Goal: Task Accomplishment & Management: Complete application form

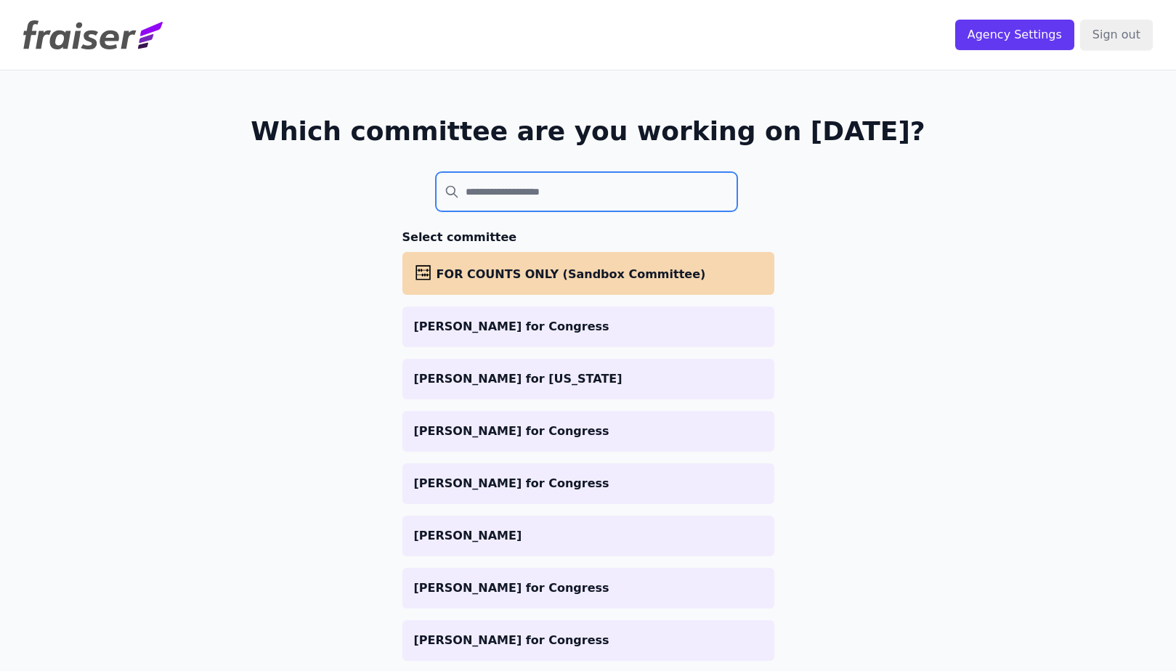
click at [516, 194] on input "search" at bounding box center [587, 191] width 302 height 39
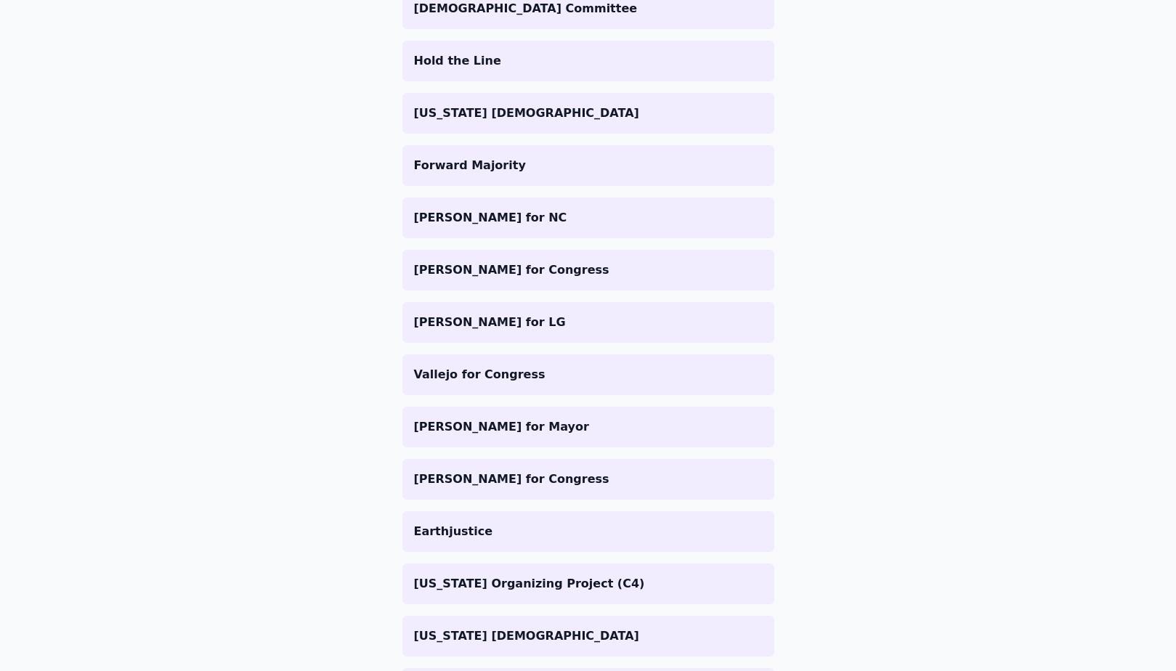
scroll to position [3005, 0]
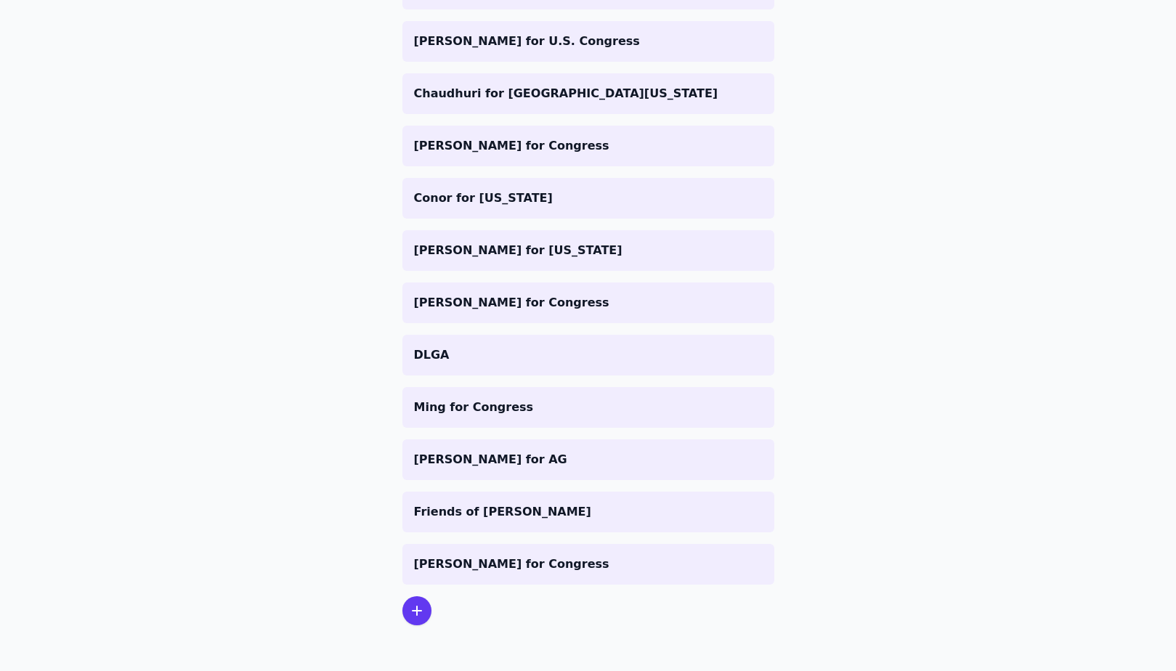
click at [416, 616] on icon at bounding box center [416, 610] width 17 height 17
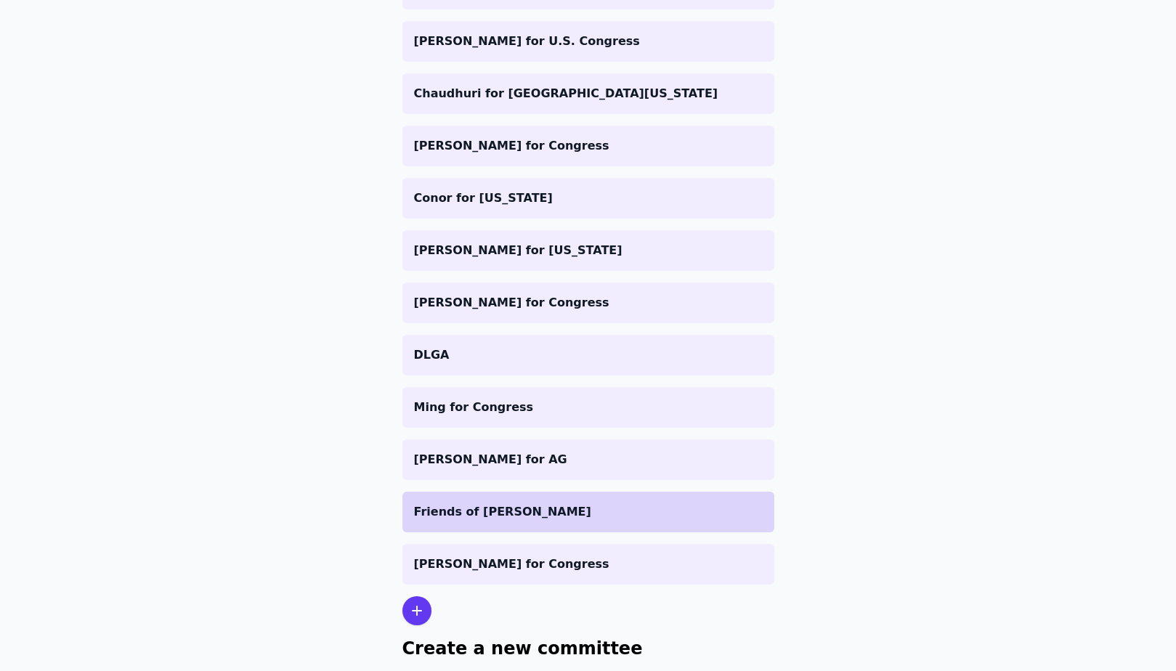
scroll to position [3147, 0]
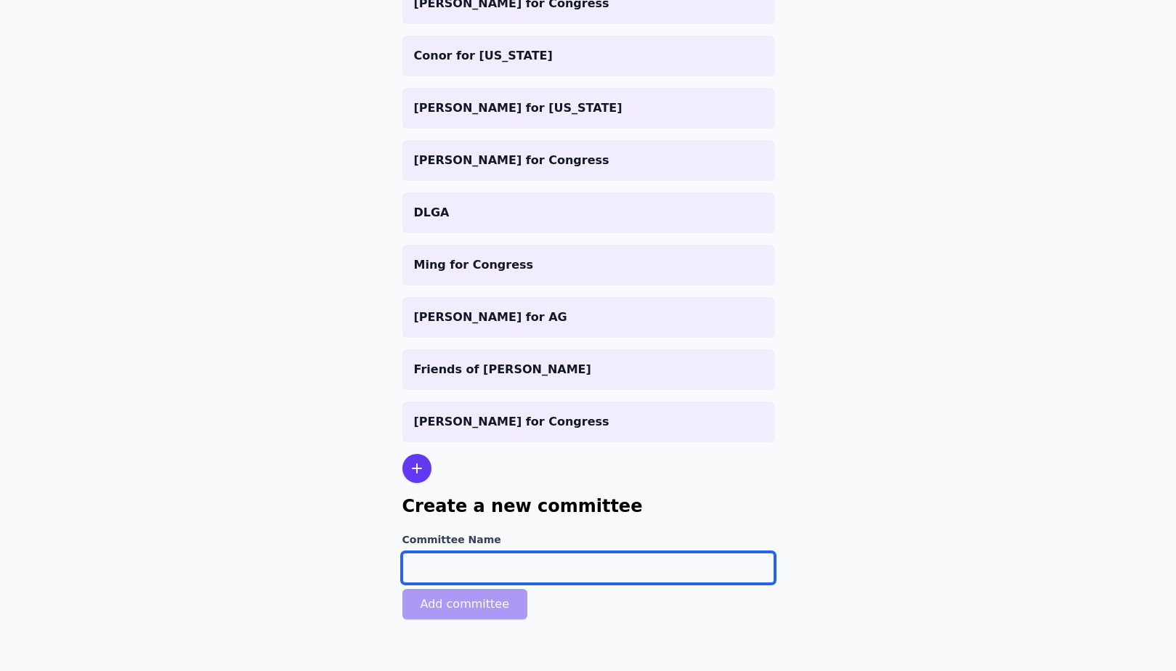
click at [444, 561] on input "Committee Name" at bounding box center [588, 568] width 372 height 31
type input "[US_STATE] LCV PAC"
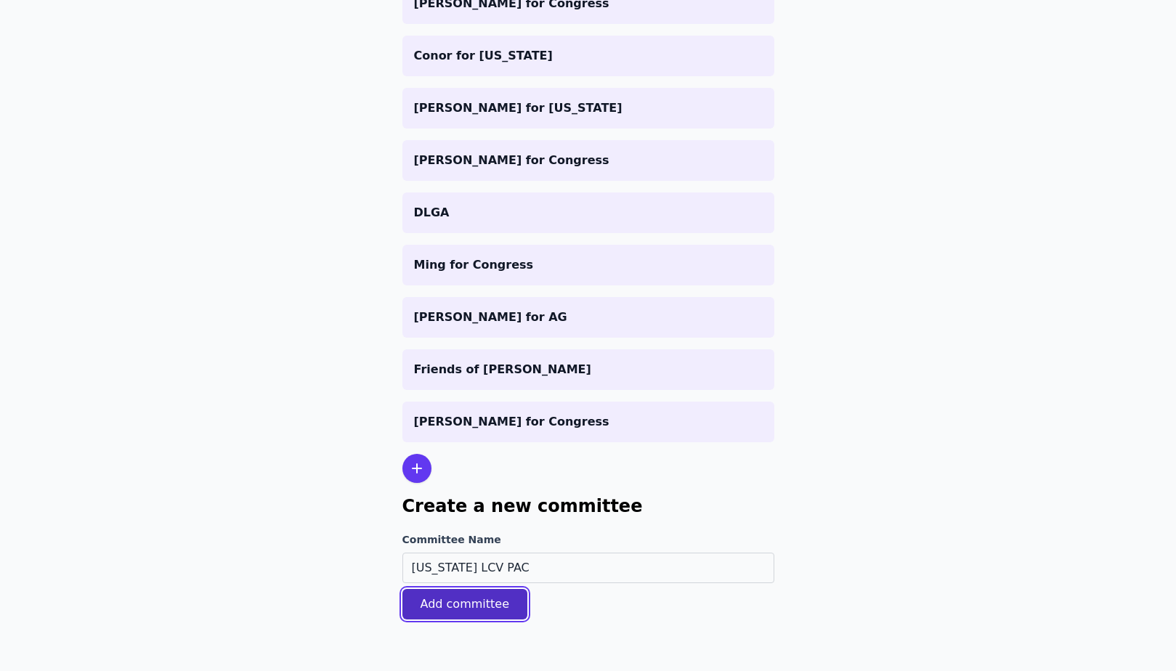
click at [447, 617] on button "Add committee" at bounding box center [465, 604] width 126 height 31
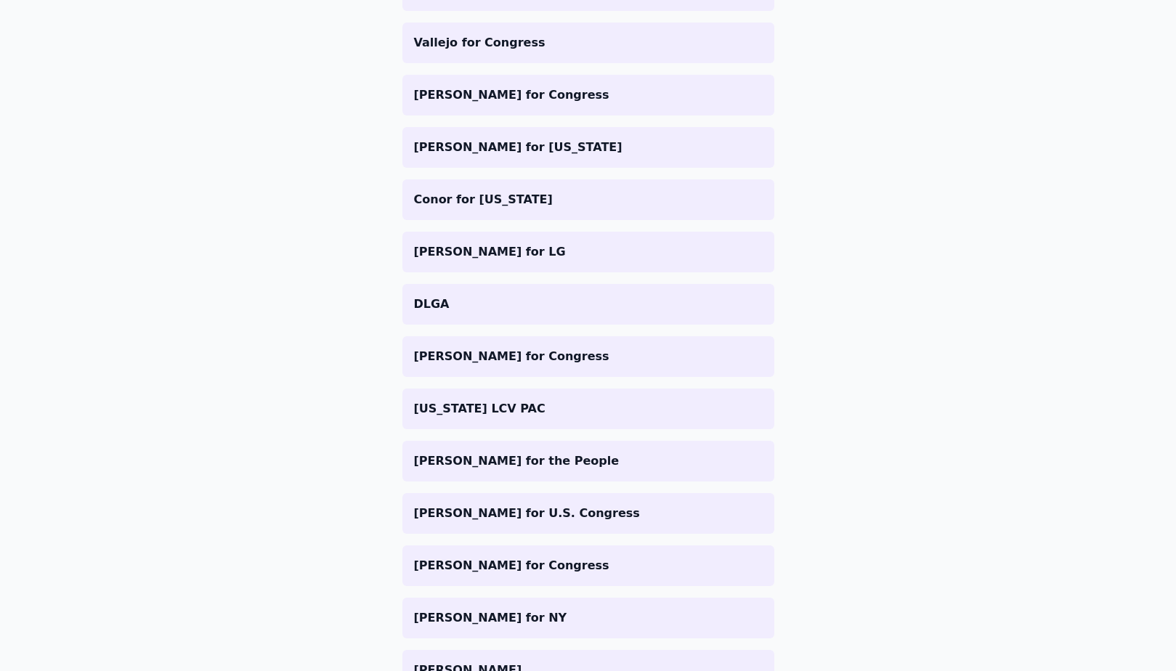
scroll to position [1247, 0]
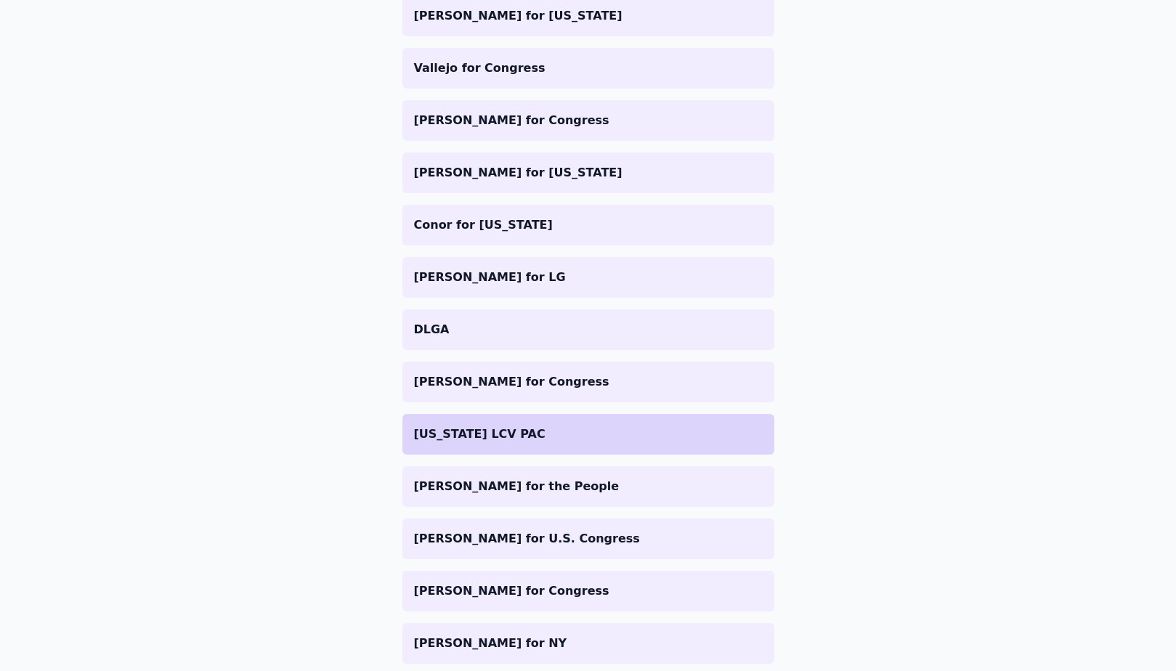
click at [543, 435] on p "[US_STATE] LCV PAC" at bounding box center [588, 434] width 349 height 17
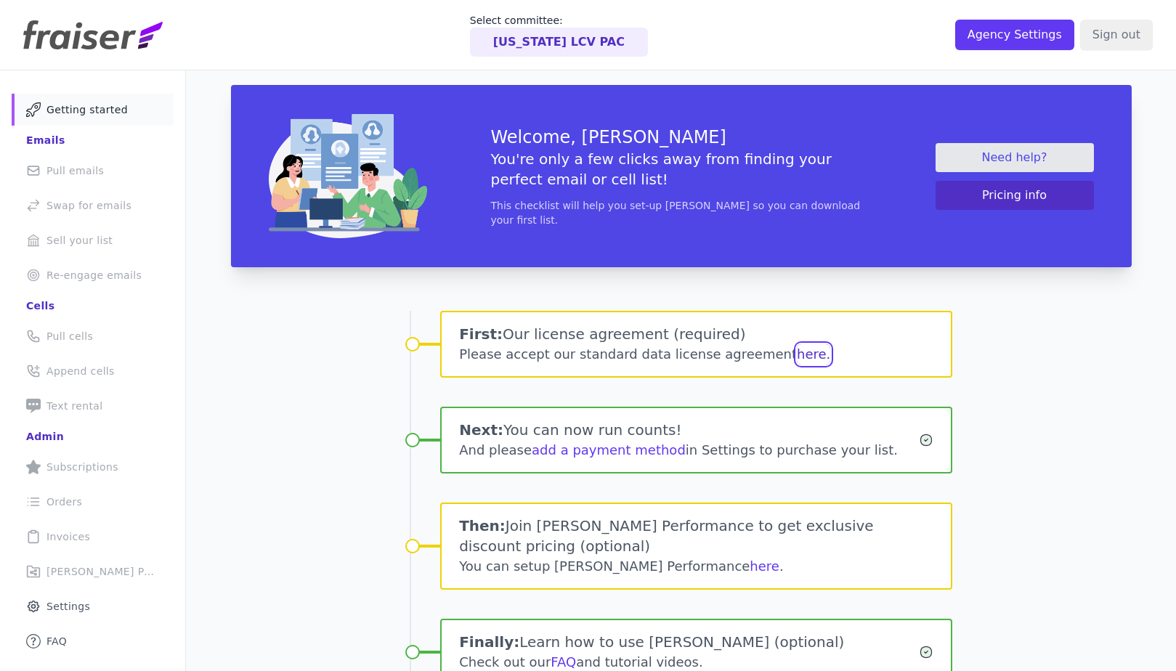
click at [797, 357] on button "here." at bounding box center [813, 354] width 33 height 20
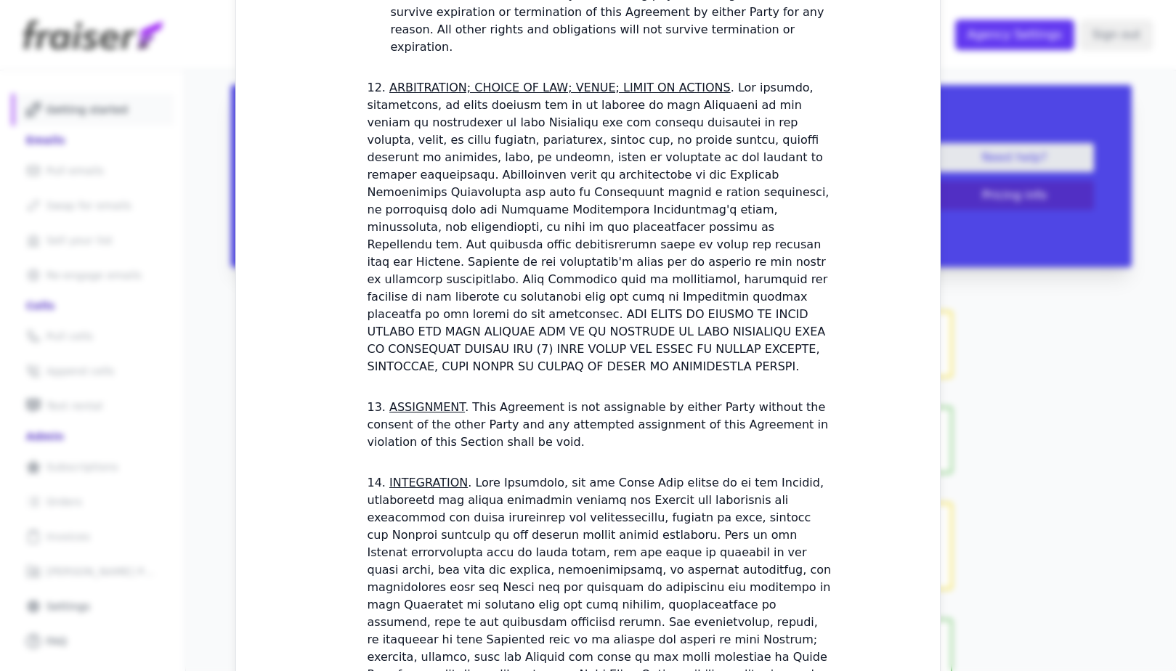
scroll to position [4244, 0]
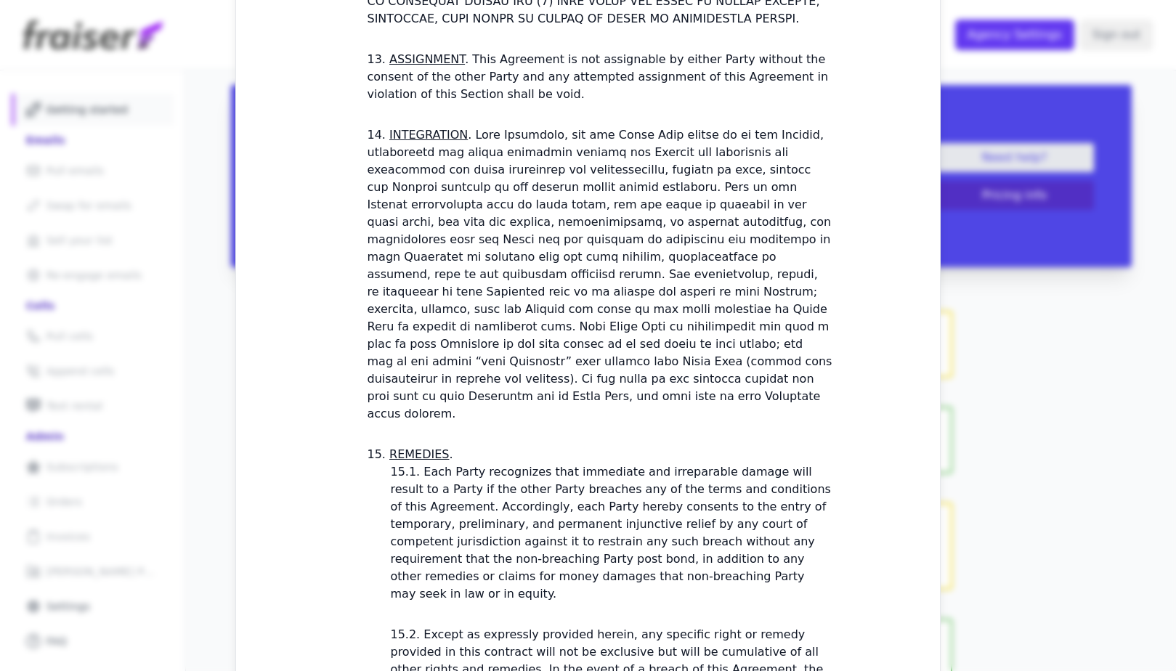
checkbox input "true"
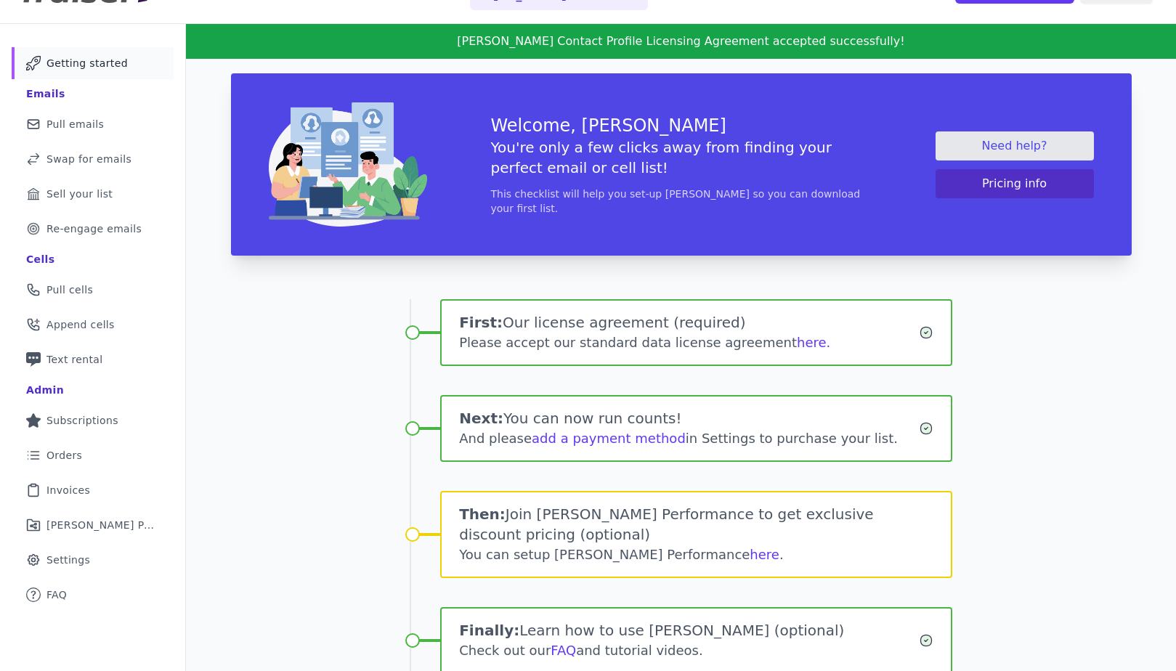
scroll to position [107, 0]
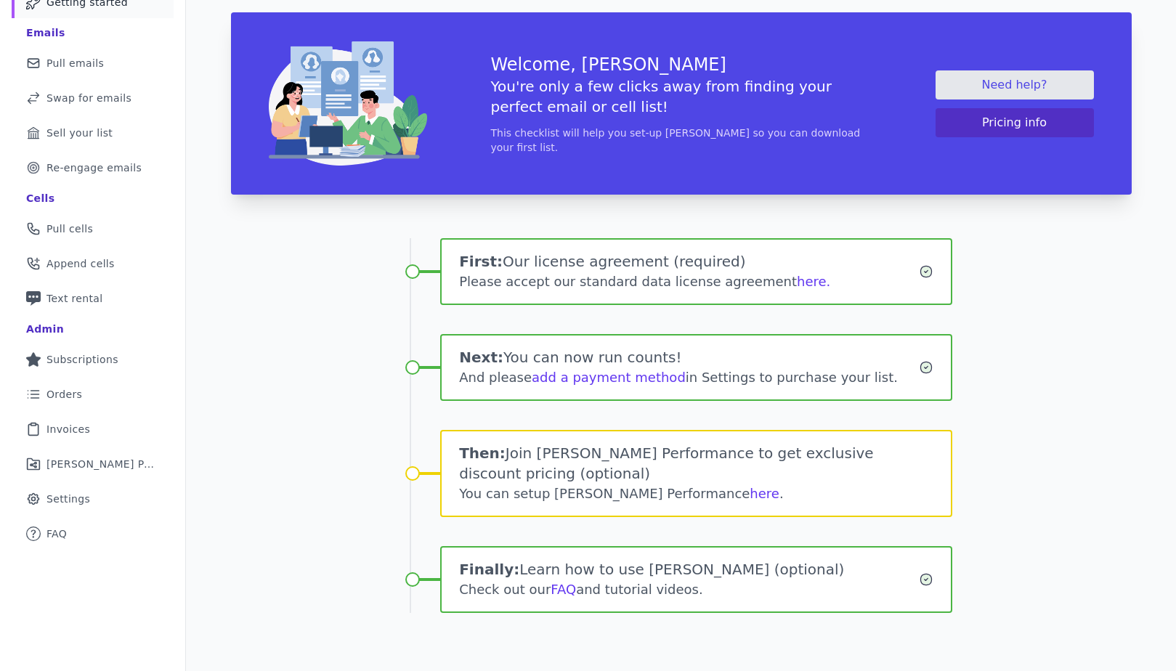
click at [699, 502] on div "You can setup Fraiser Performance here ." at bounding box center [696, 494] width 474 height 20
click at [750, 490] on link "here" at bounding box center [765, 493] width 30 height 15
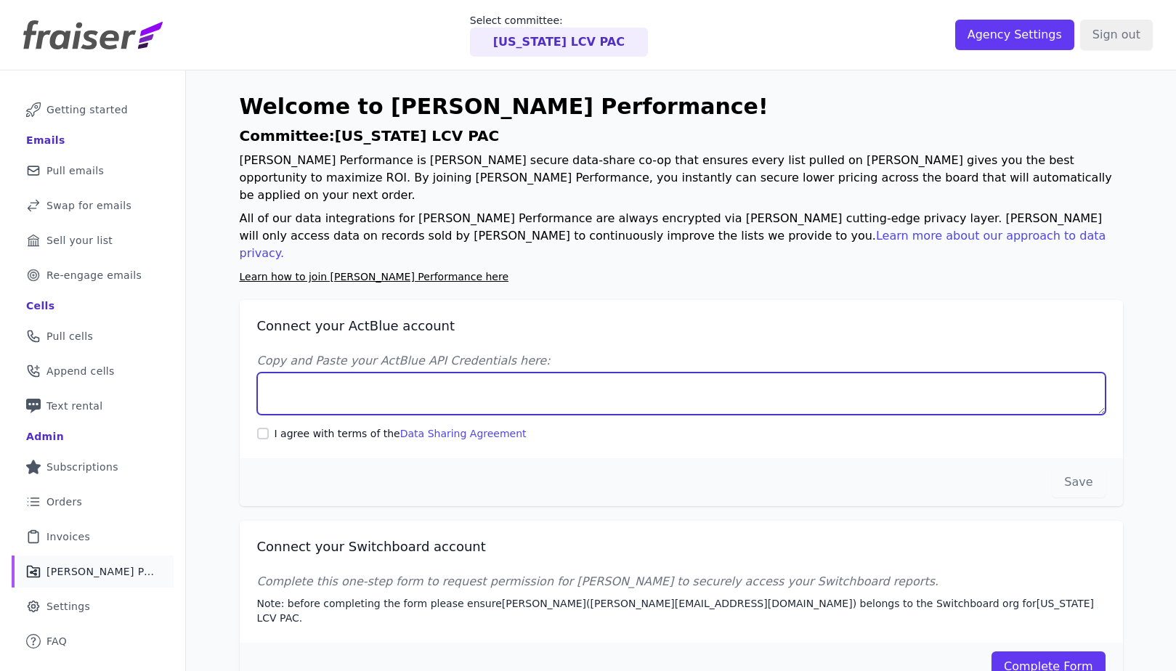
click at [463, 373] on textarea "Copy and Paste your ActBlue API Credentials here:" at bounding box center [681, 394] width 848 height 42
paste textarea "Client UUID: 249135ab-b167-4919-a6bc-a3673e3b47b9 Client Secret: hdYDAk+EVB6ODi…"
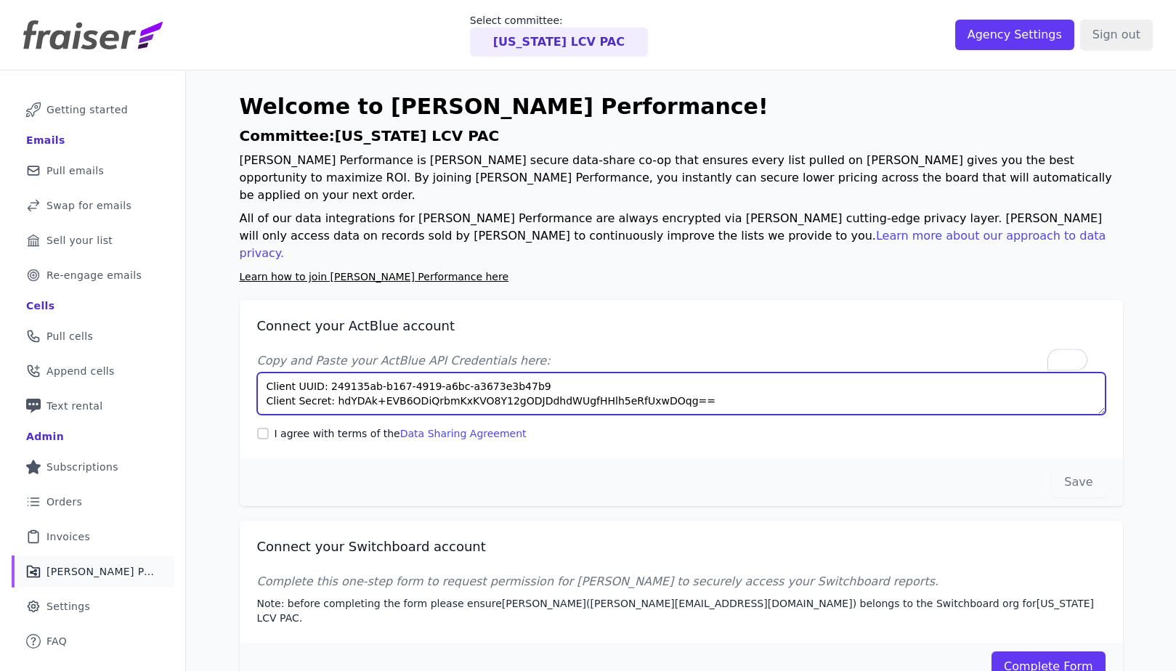
type textarea "Client UUID: 249135ab-b167-4919-a6bc-a3673e3b47b9 Client Secret: hdYDAk+EVB6ODi…"
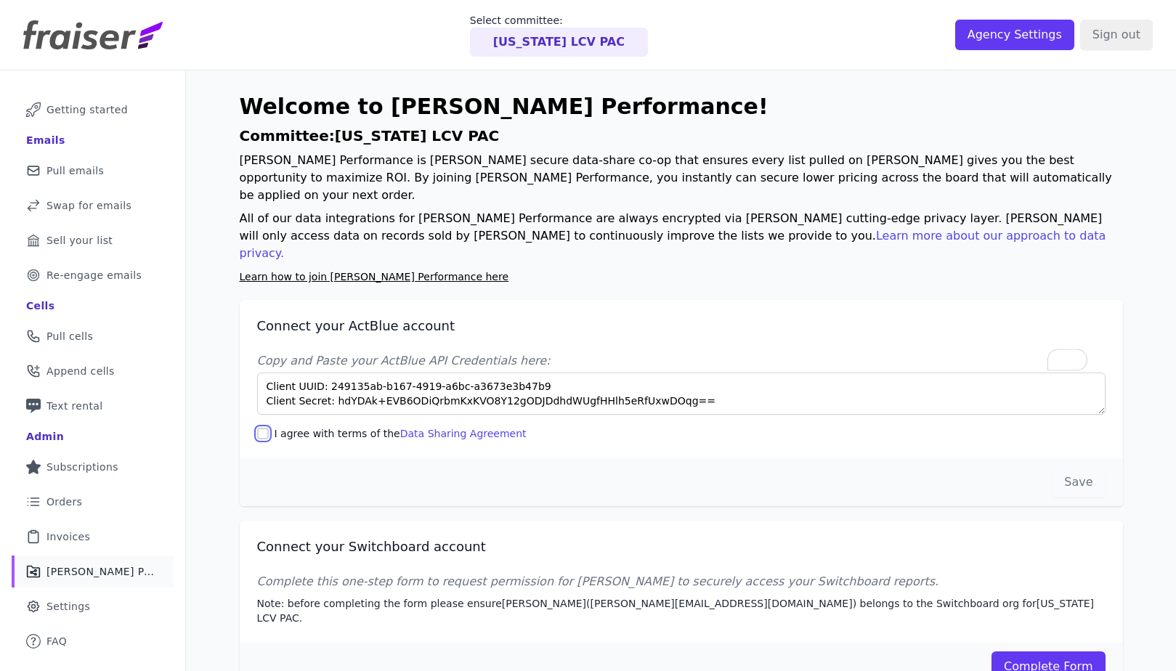
click at [257, 428] on input "I agree with terms of the Data Sharing Agreement" at bounding box center [263, 434] width 12 height 12
checkbox input "true"
click at [1073, 467] on button "Save" at bounding box center [1078, 482] width 53 height 31
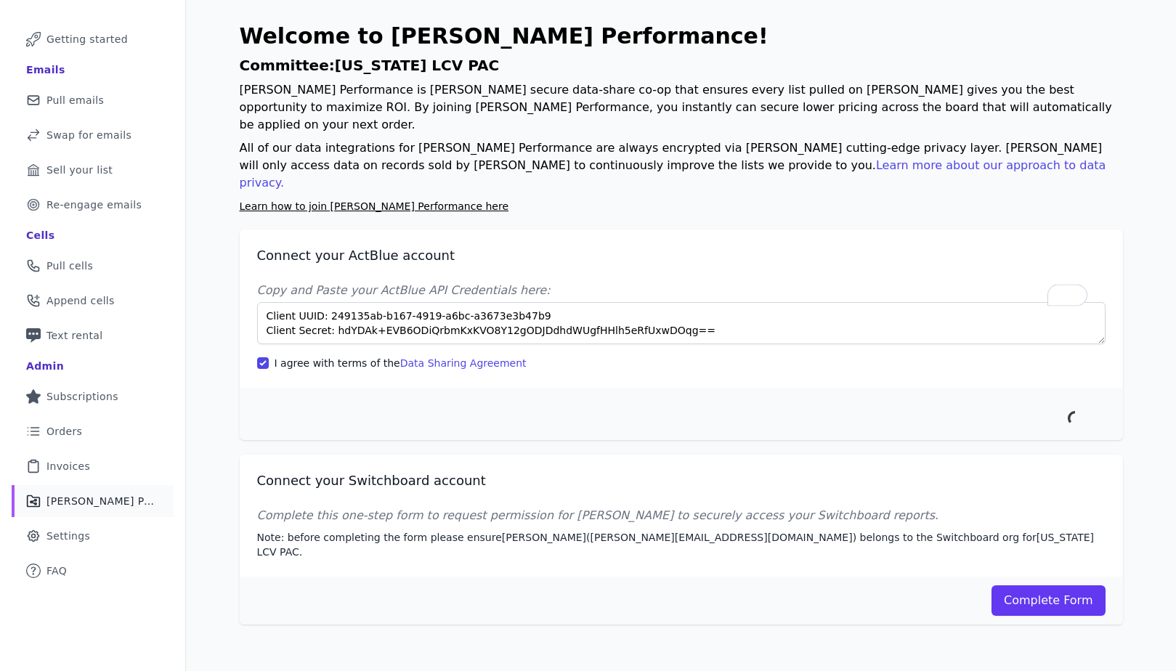
scroll to position [70, 0]
click at [1020, 585] on link "Complete Form" at bounding box center [1048, 600] width 114 height 31
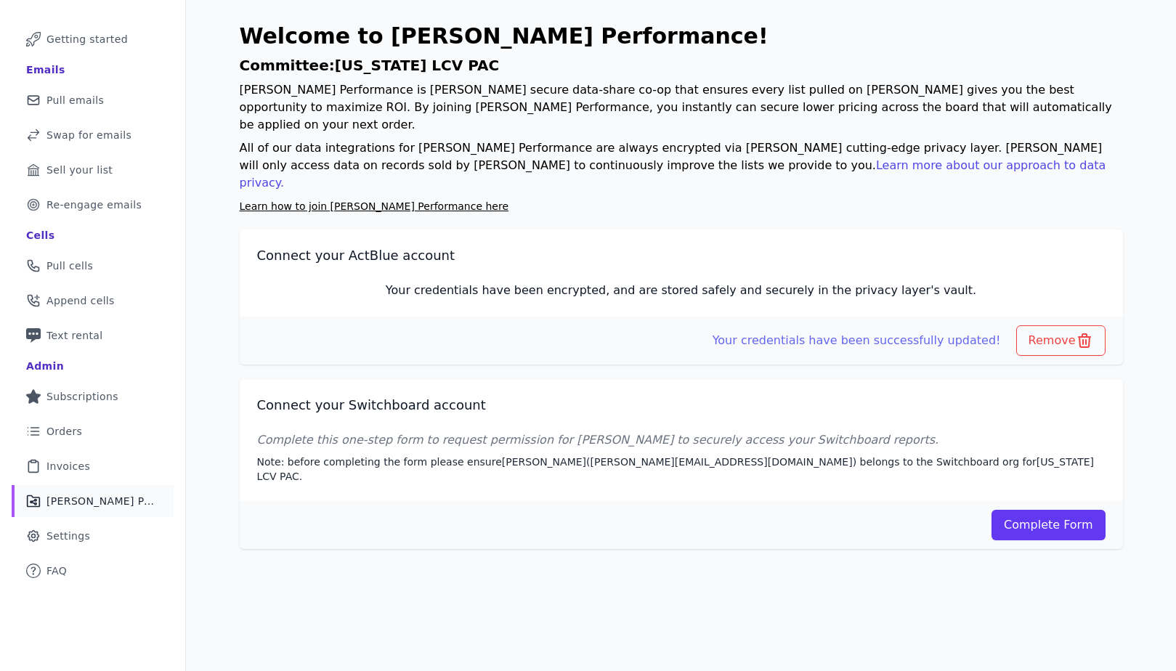
click at [1031, 383] on div "Connect your Switchboard account Complete this one-step form to request permiss…" at bounding box center [681, 440] width 883 height 122
click at [1027, 510] on link "Complete Form" at bounding box center [1048, 525] width 114 height 31
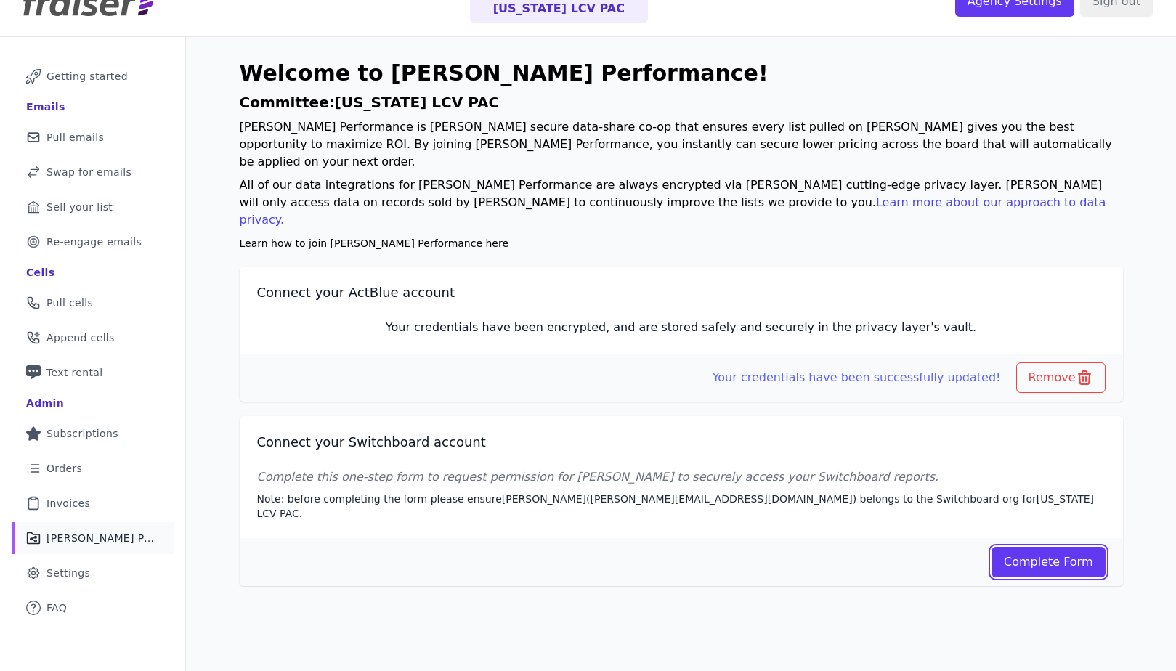
scroll to position [0, 0]
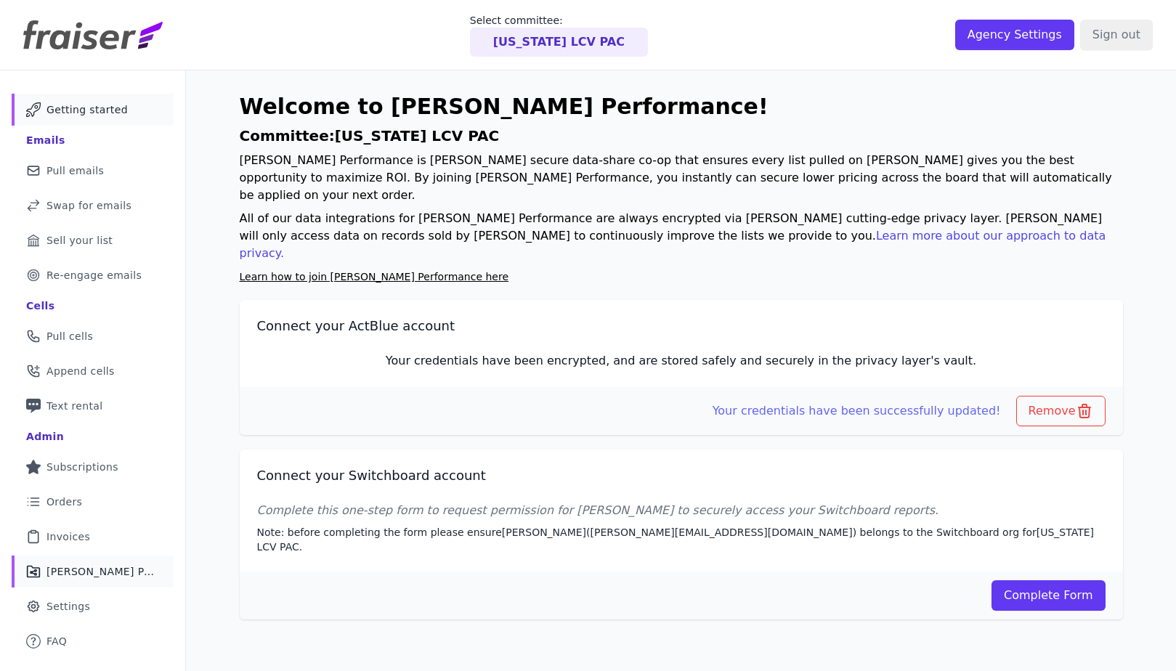
click at [73, 121] on link "Mail Icon Outline of a mail envelope Getting started" at bounding box center [93, 110] width 162 height 32
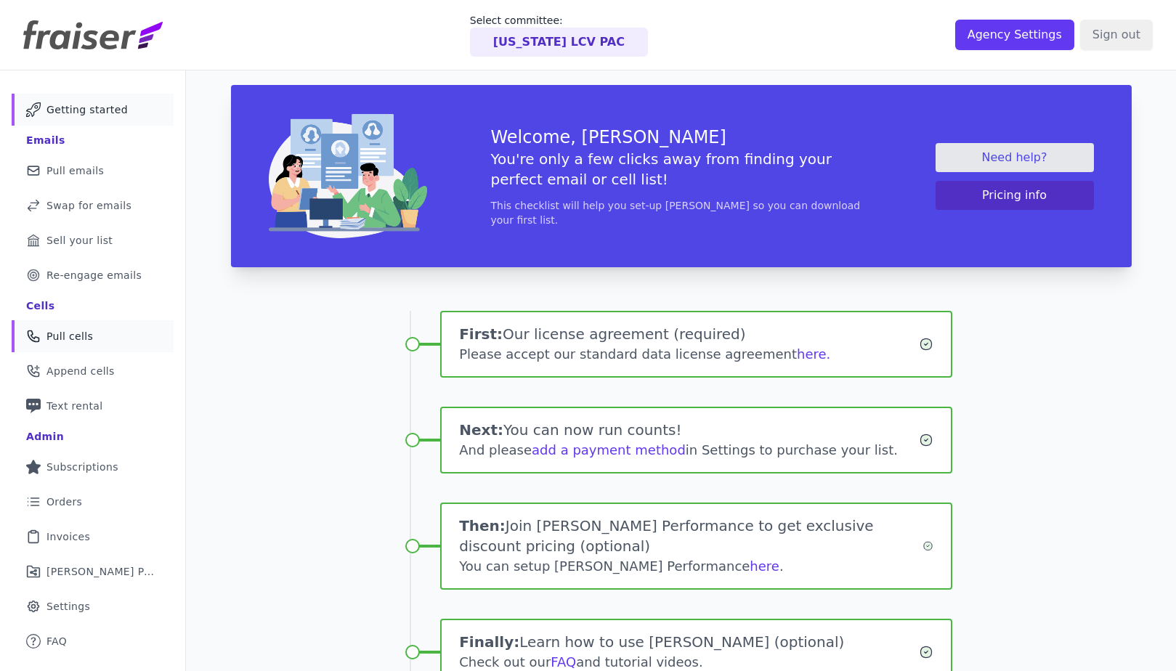
click at [95, 332] on link "Phone Icon Outline of a phone Pull cells" at bounding box center [93, 336] width 162 height 32
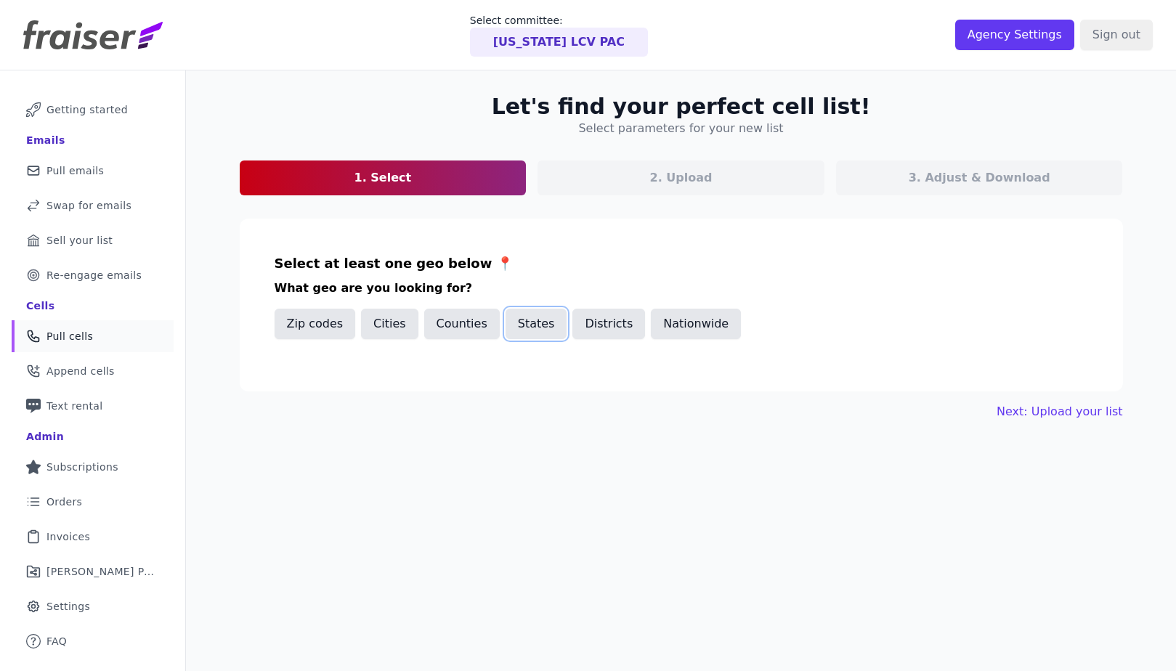
click at [537, 322] on button "States" at bounding box center [537, 324] width 62 height 31
click at [388, 377] on input "text" at bounding box center [687, 373] width 800 height 17
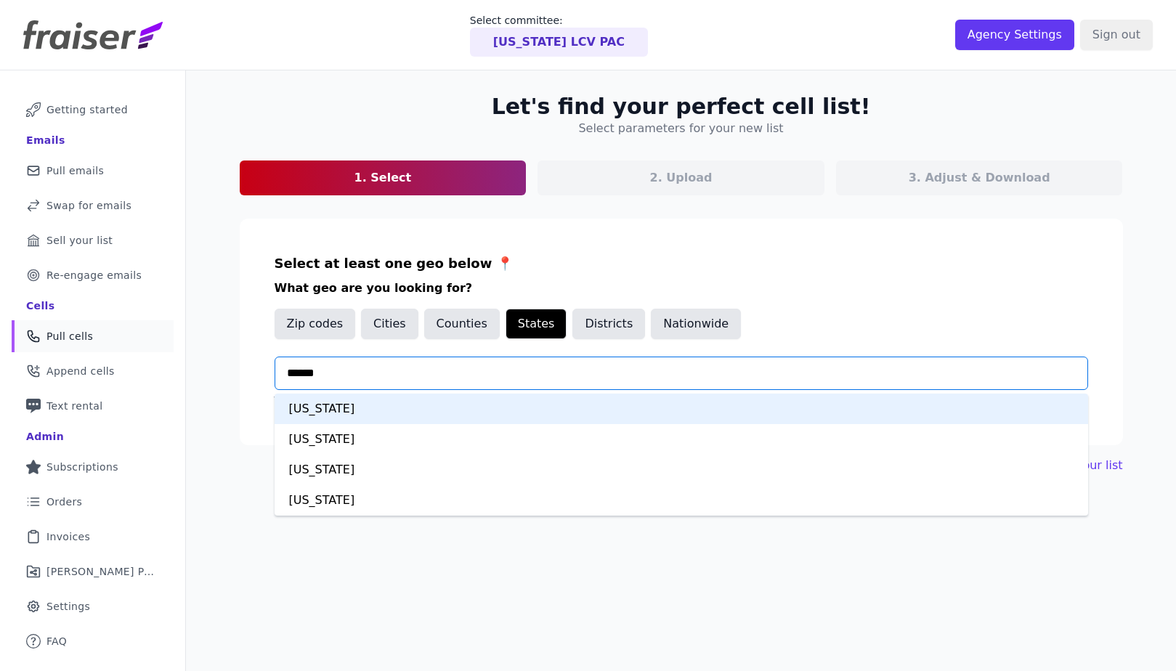
type input "*******"
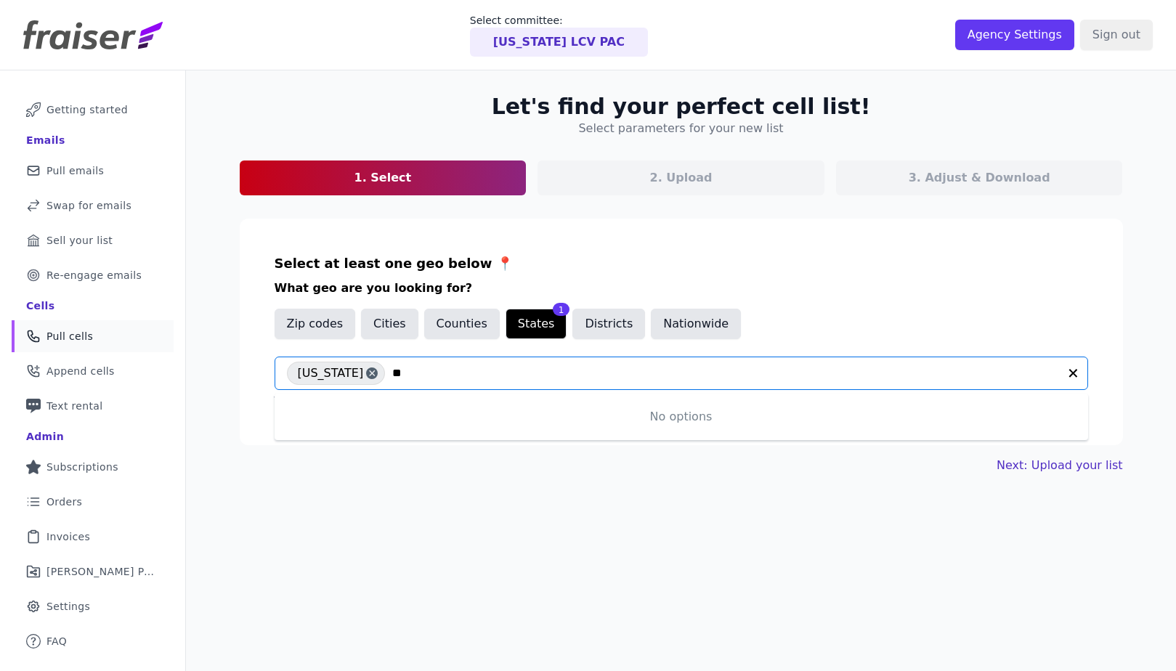
type input "*"
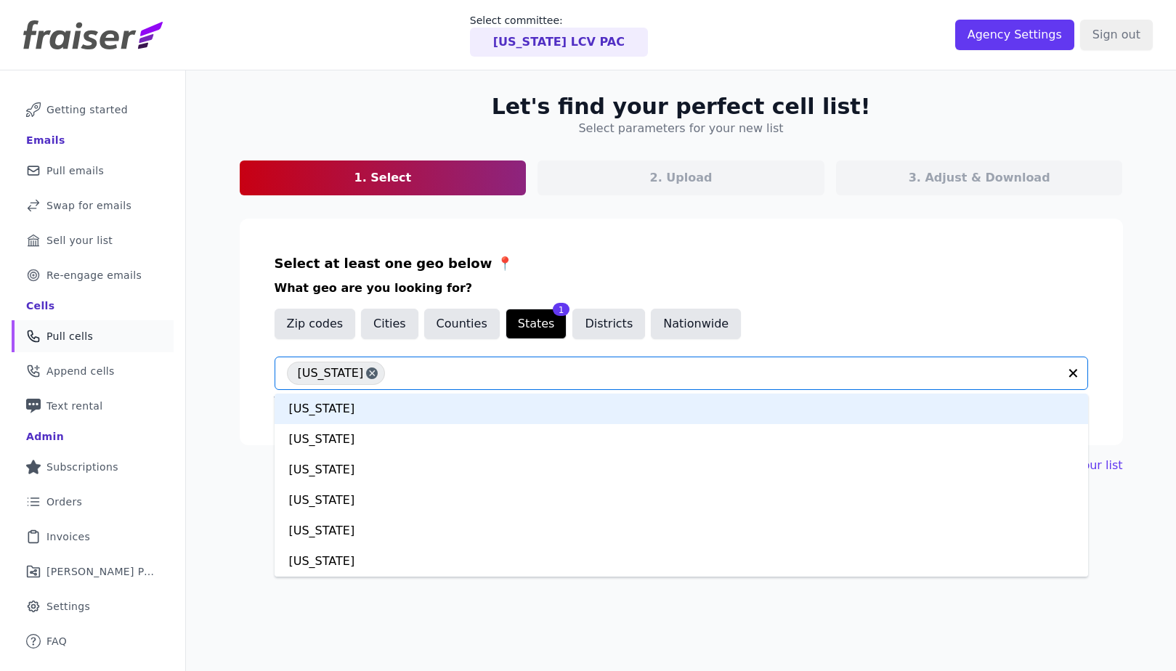
click at [869, 268] on div "Select at least one geo below 📍 What geo are you looking for? Zip codes Cities …" at bounding box center [681, 331] width 813 height 157
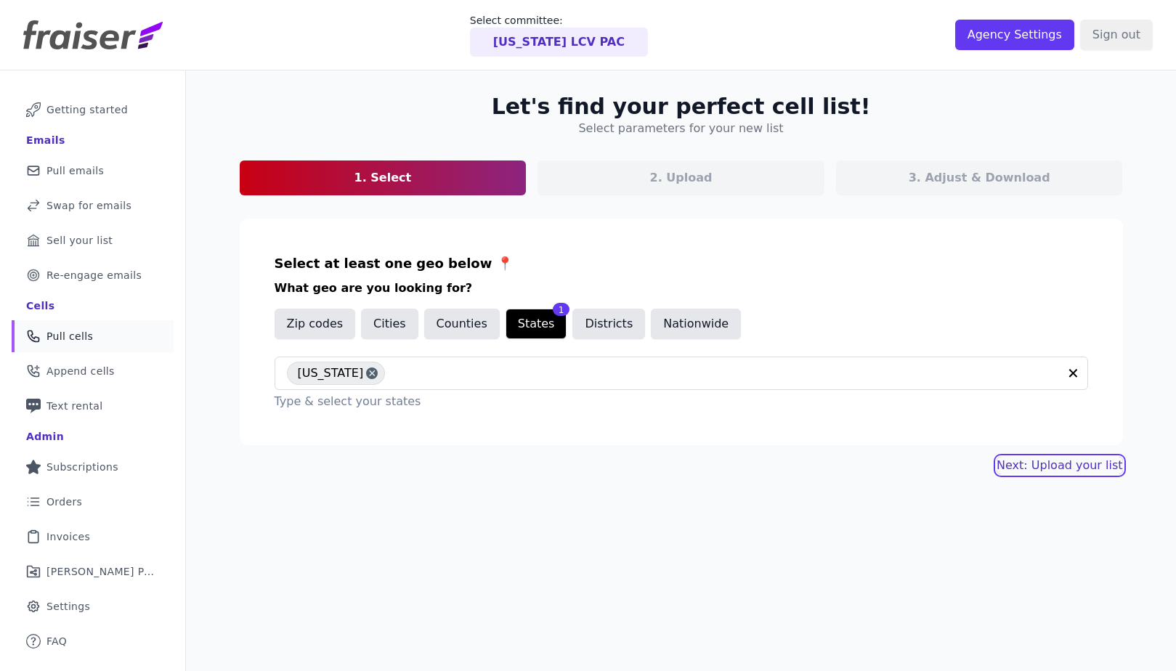
click at [1065, 460] on link "Next: Upload your list" at bounding box center [1059, 465] width 126 height 17
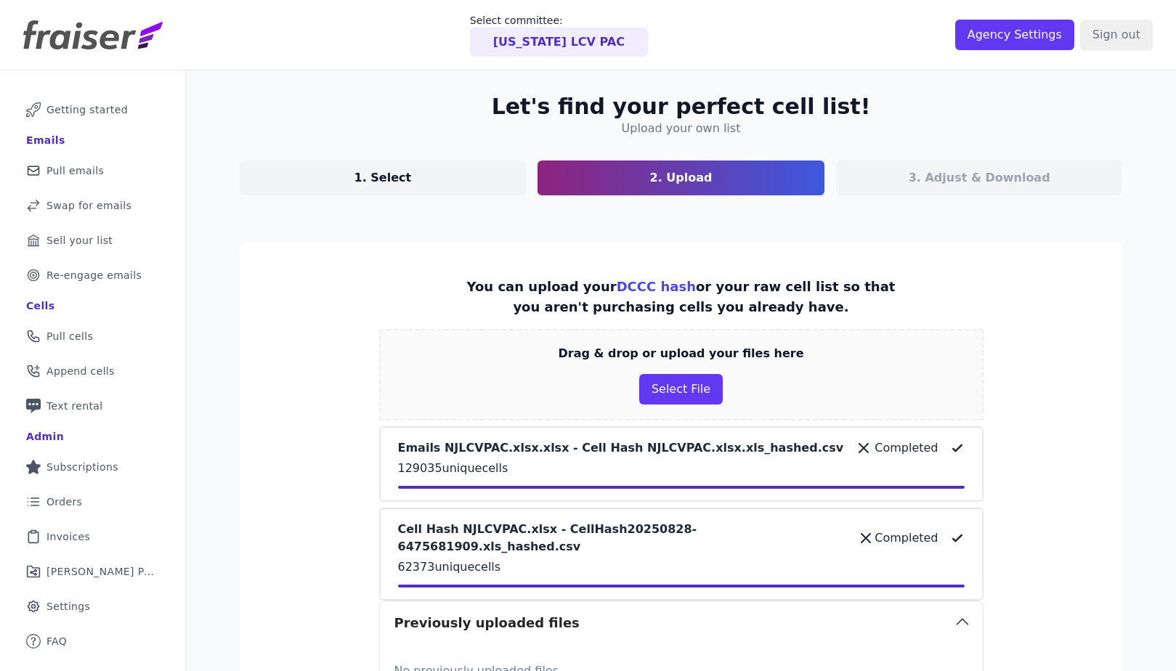
click at [975, 182] on p "3. Adjust & Download" at bounding box center [980, 177] width 142 height 17
click at [999, 172] on p "3. Adjust & Download" at bounding box center [980, 177] width 142 height 17
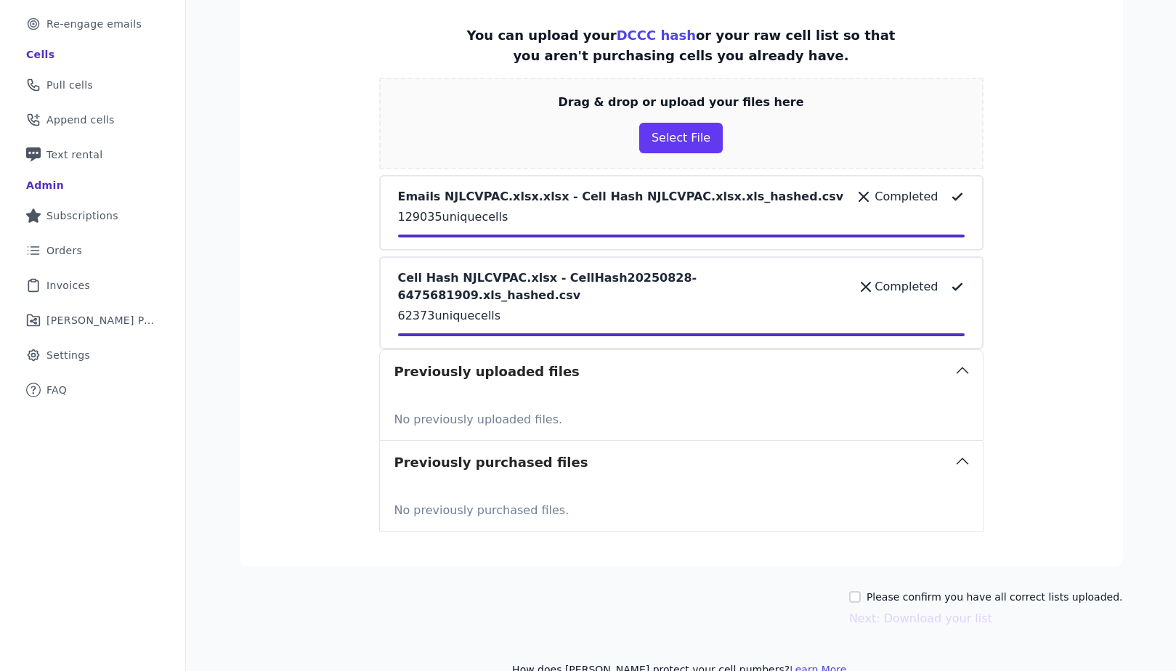
scroll to position [263, 0]
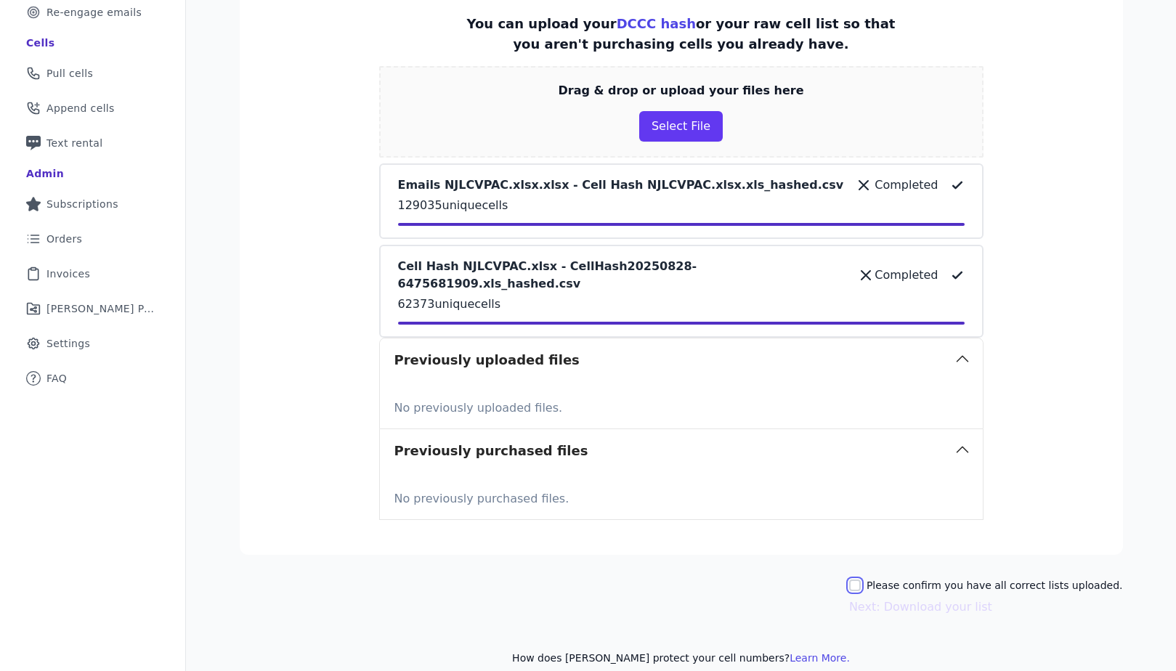
click at [861, 580] on input "Please confirm you have all correct lists uploaded." at bounding box center [855, 586] width 12 height 12
checkbox input "true"
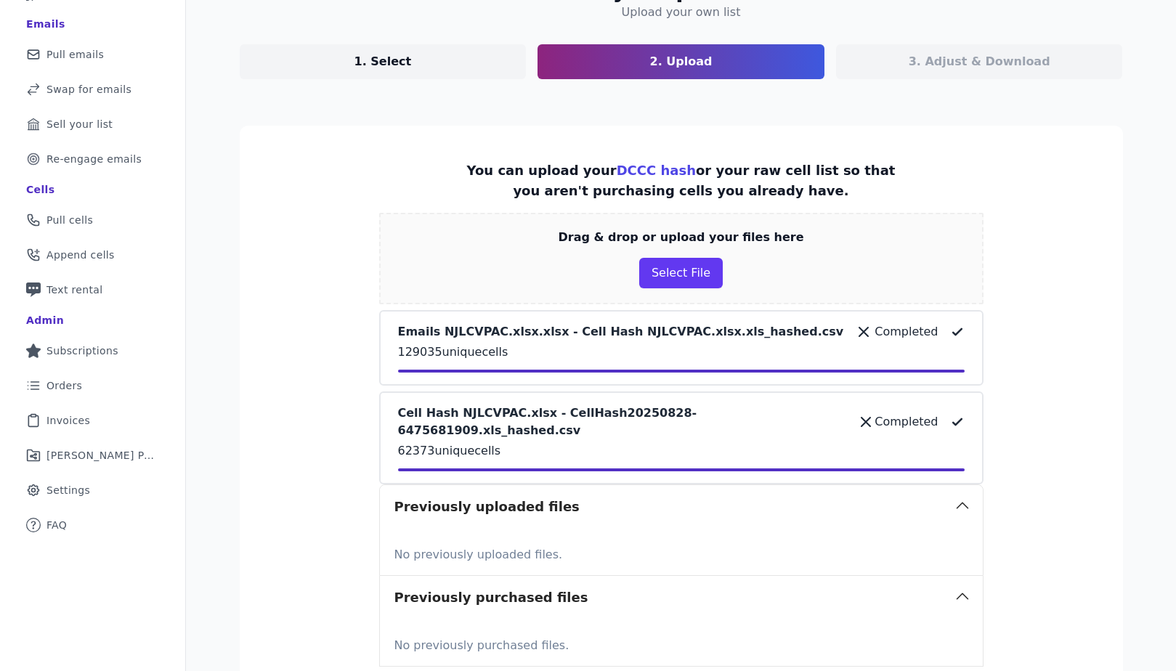
scroll to position [41, 0]
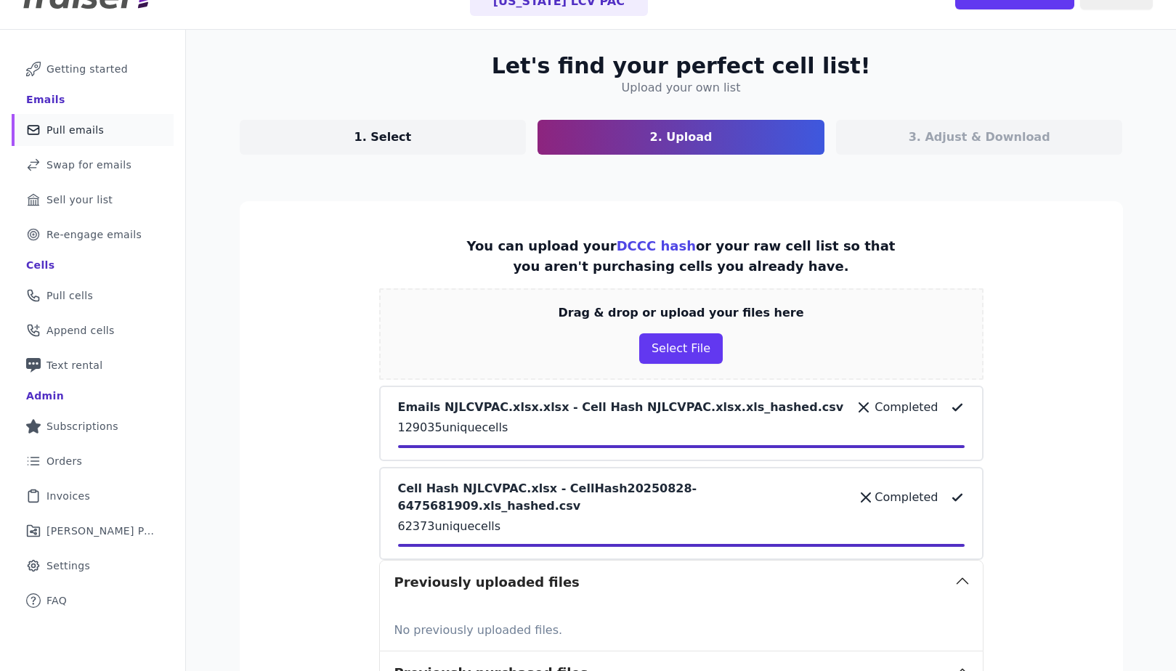
click at [86, 129] on span "Pull emails" at bounding box center [74, 130] width 57 height 15
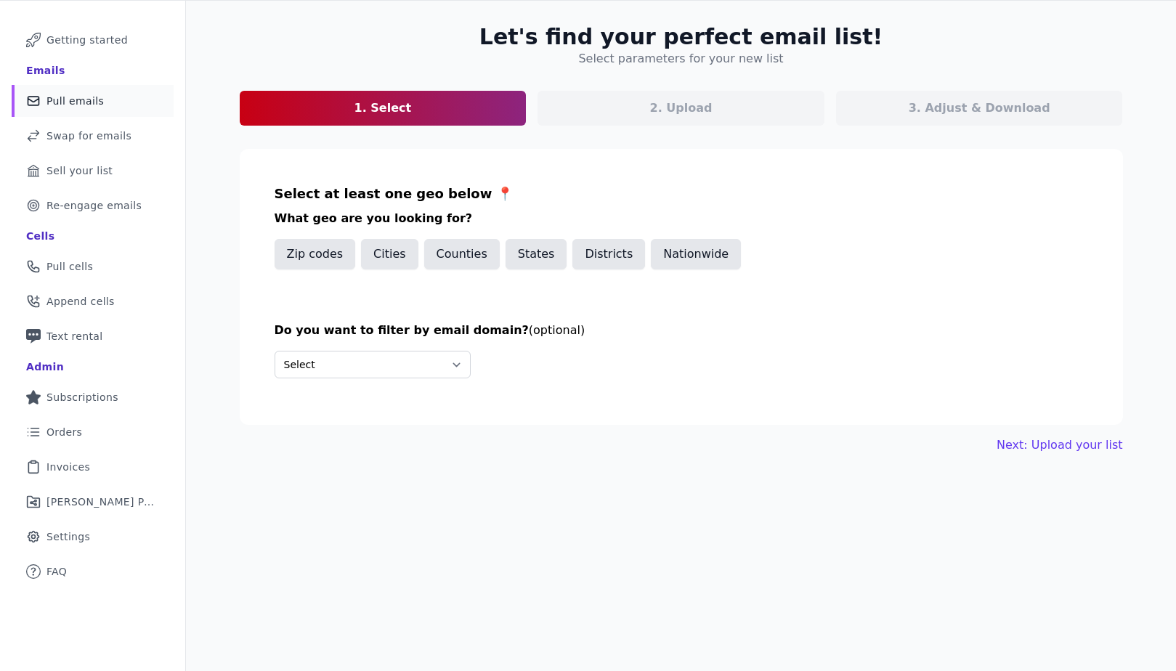
scroll to position [70, 0]
click at [538, 255] on button "States" at bounding box center [537, 253] width 62 height 31
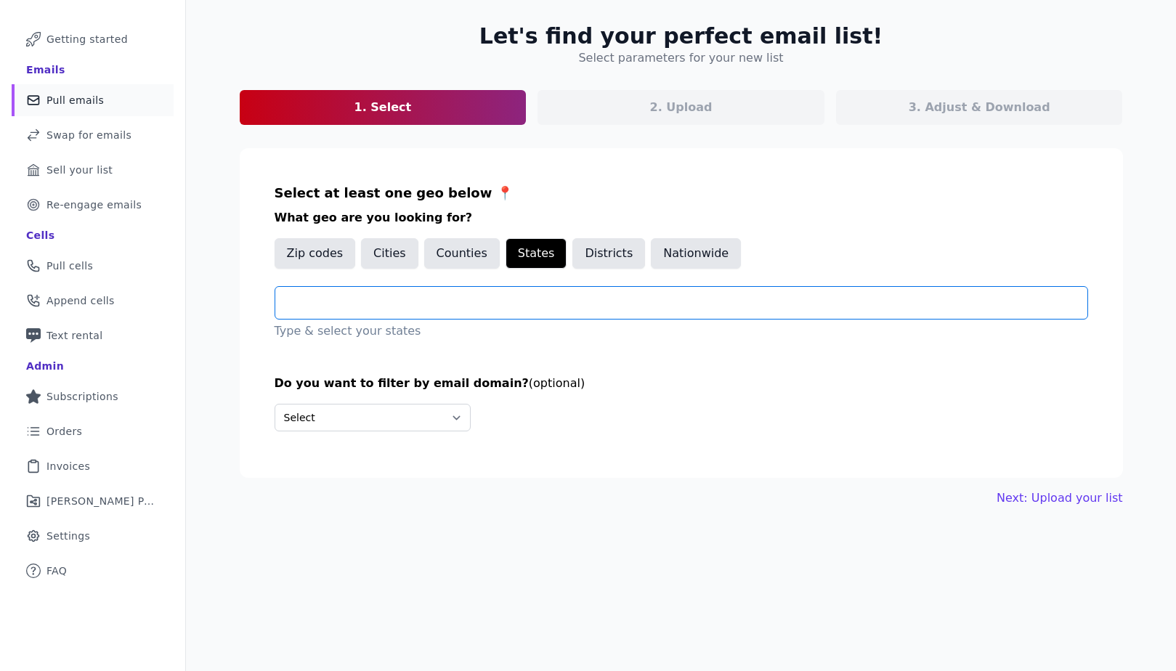
click at [347, 303] on input "text" at bounding box center [687, 302] width 800 height 17
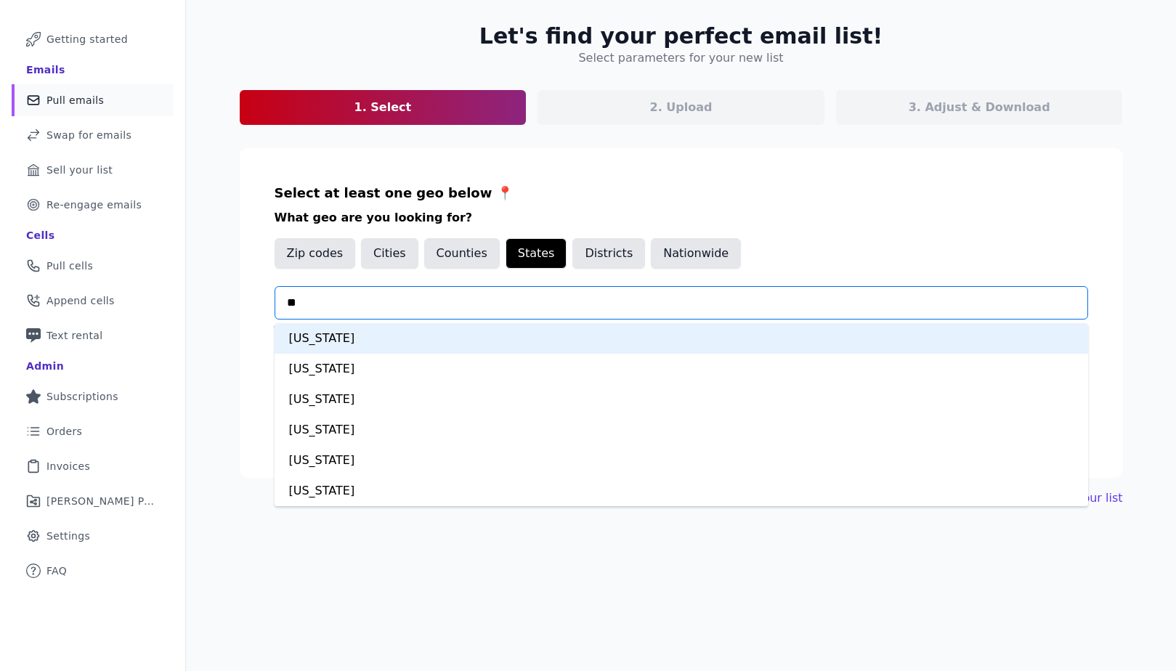
type input "***"
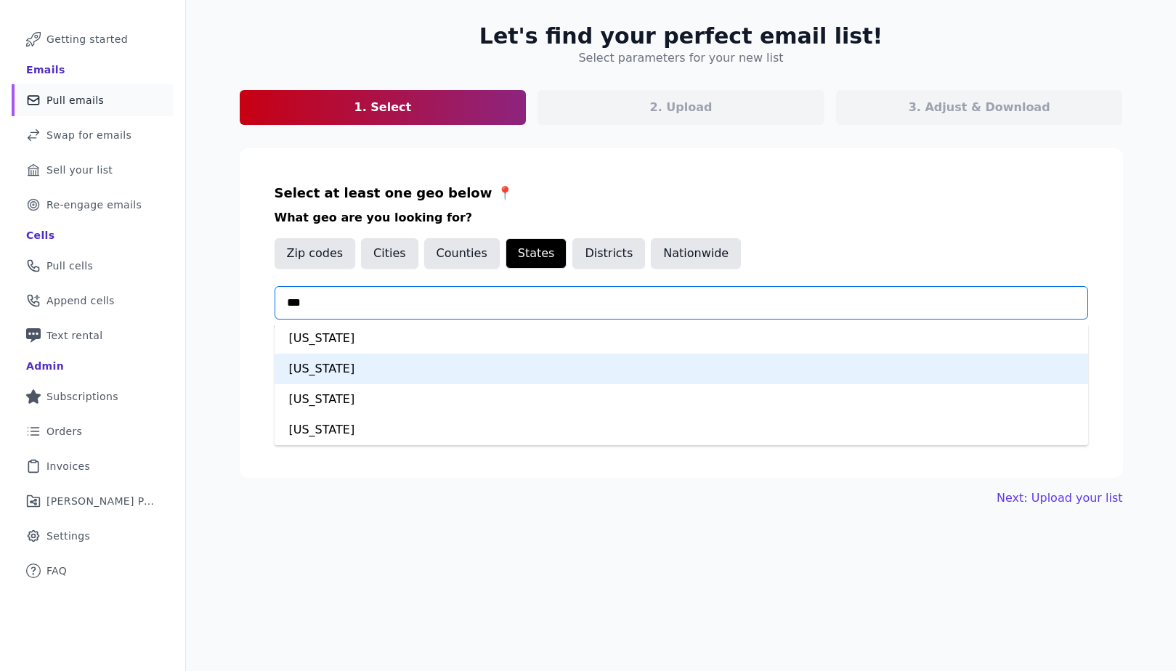
click at [354, 375] on div "New Jersey" at bounding box center [681, 369] width 813 height 31
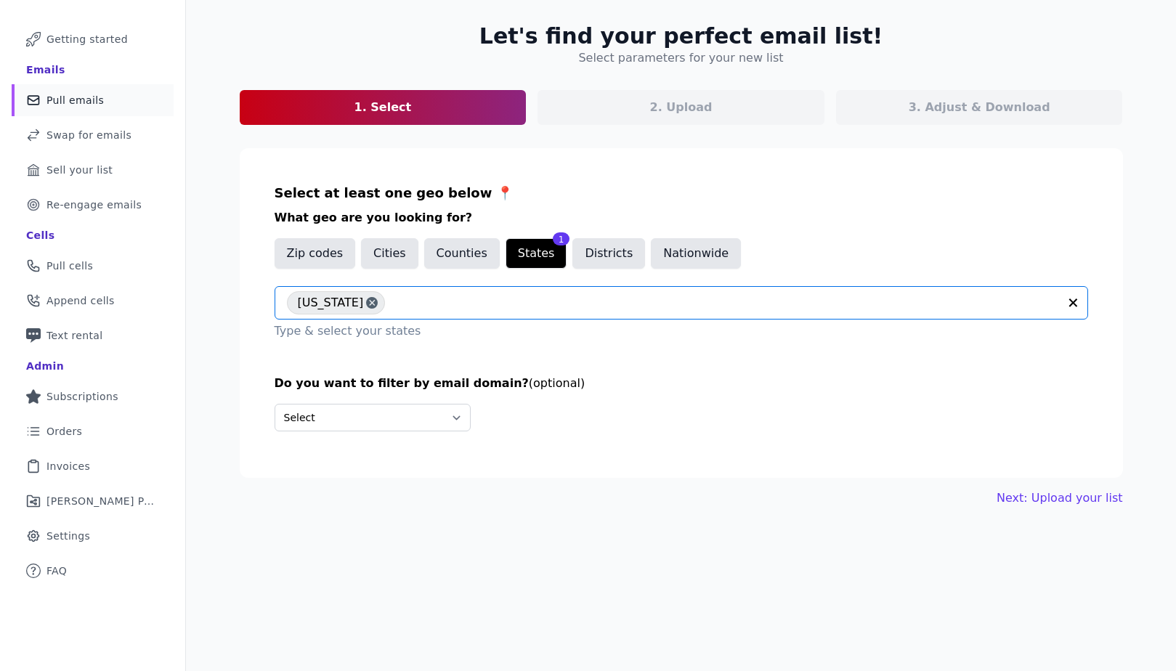
click at [1071, 414] on div "Select Include only these domains Include none of these domains" at bounding box center [681, 418] width 813 height 28
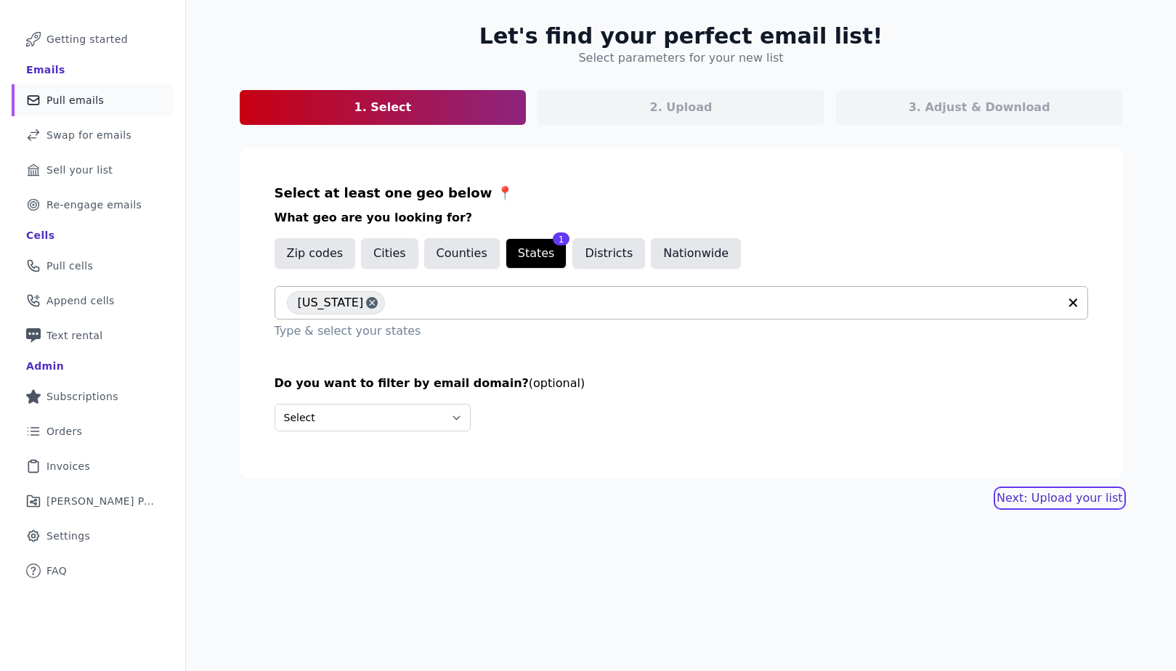
click at [1071, 498] on link "Next: Upload your list" at bounding box center [1059, 498] width 126 height 17
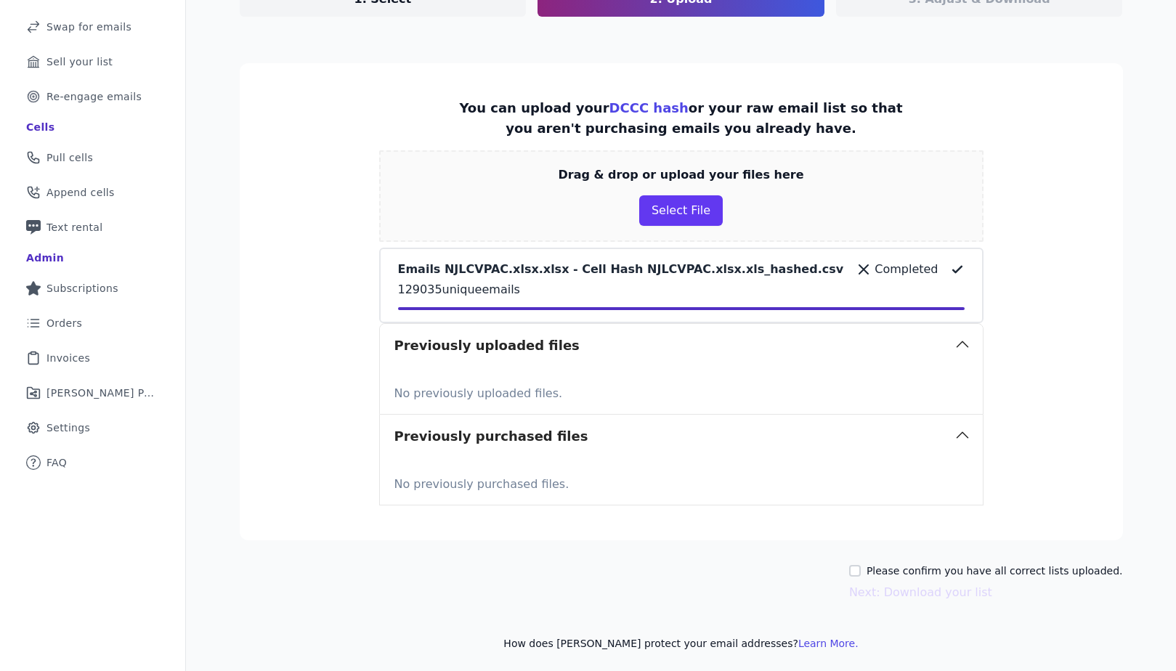
scroll to position [182, 0]
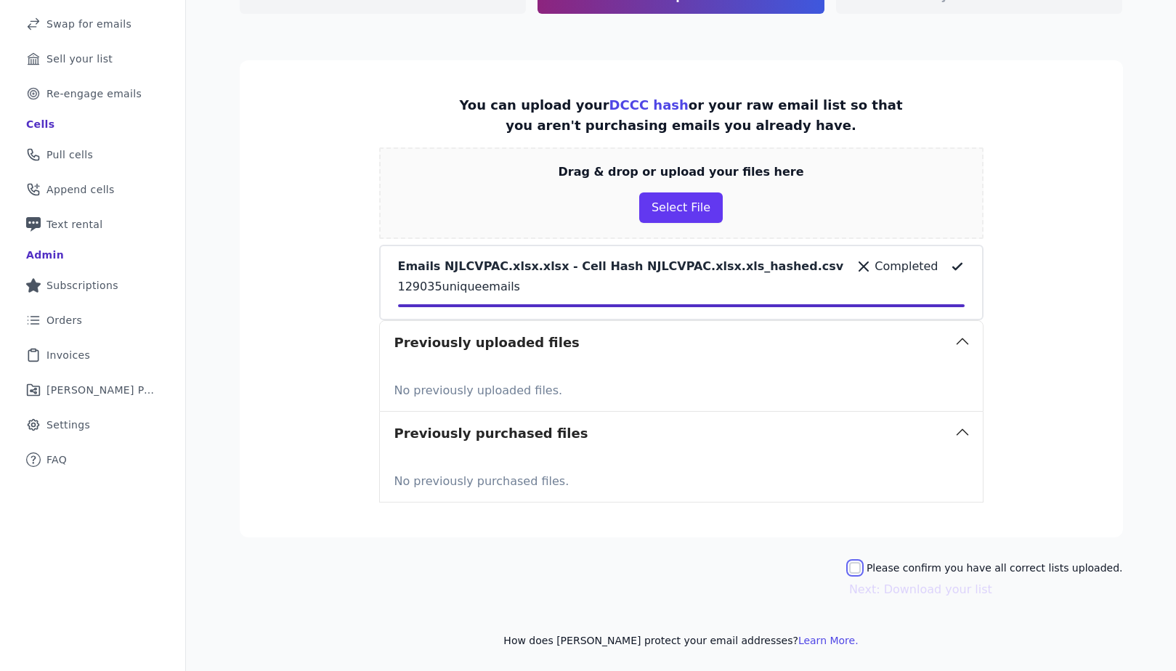
click at [861, 568] on input "Please confirm you have all correct lists uploaded." at bounding box center [855, 568] width 12 height 12
checkbox input "true"
click at [935, 590] on button "Next: Download your list" at bounding box center [920, 589] width 143 height 17
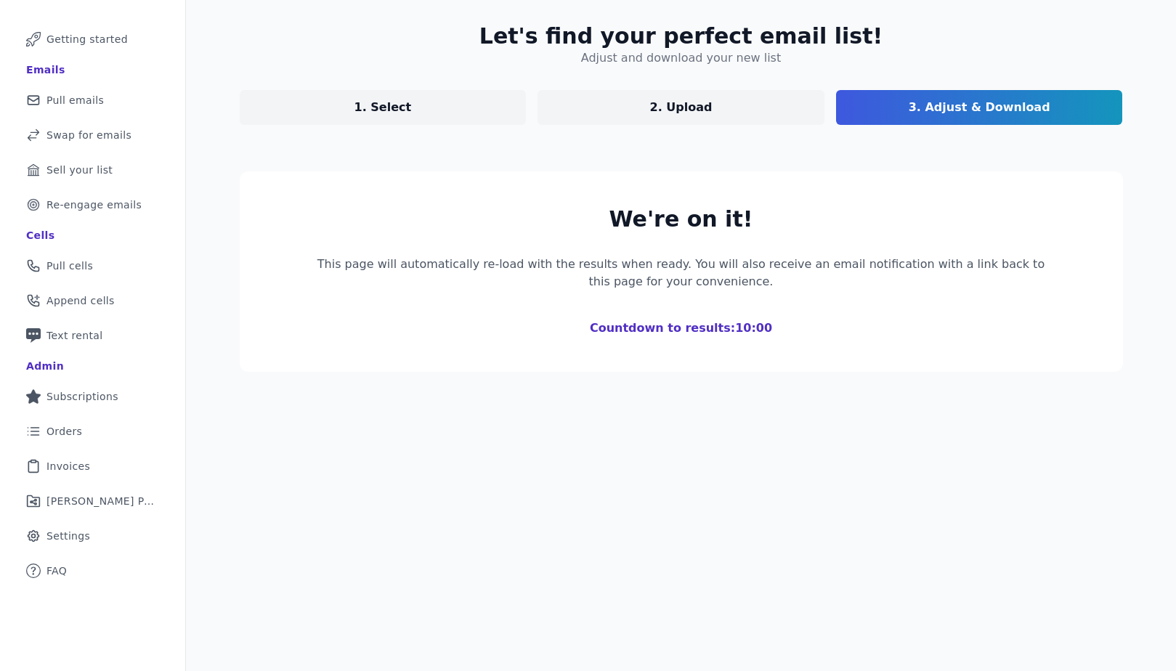
scroll to position [50, 0]
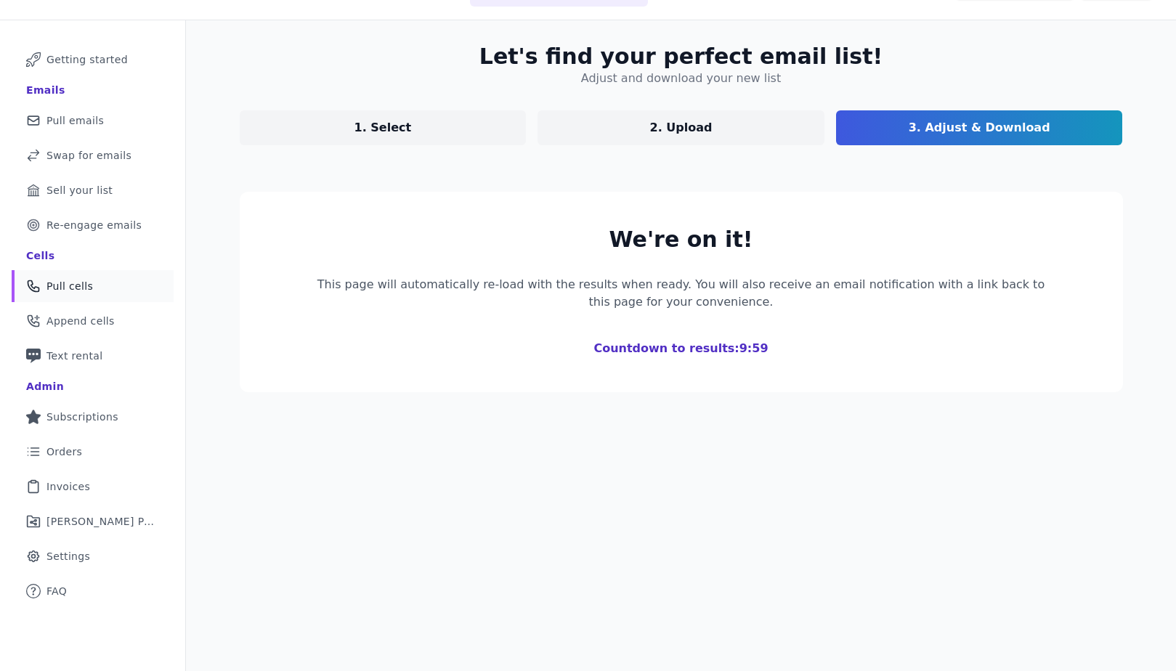
click at [67, 285] on span "Pull cells" at bounding box center [69, 286] width 46 height 15
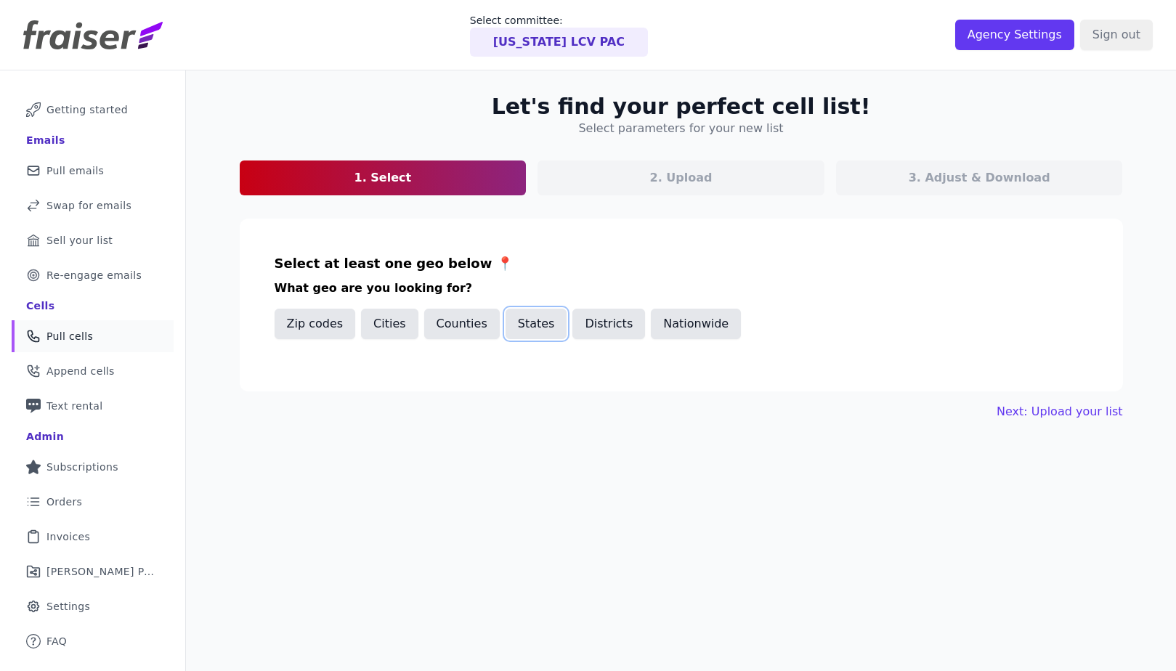
click at [506, 322] on button "States" at bounding box center [537, 324] width 62 height 31
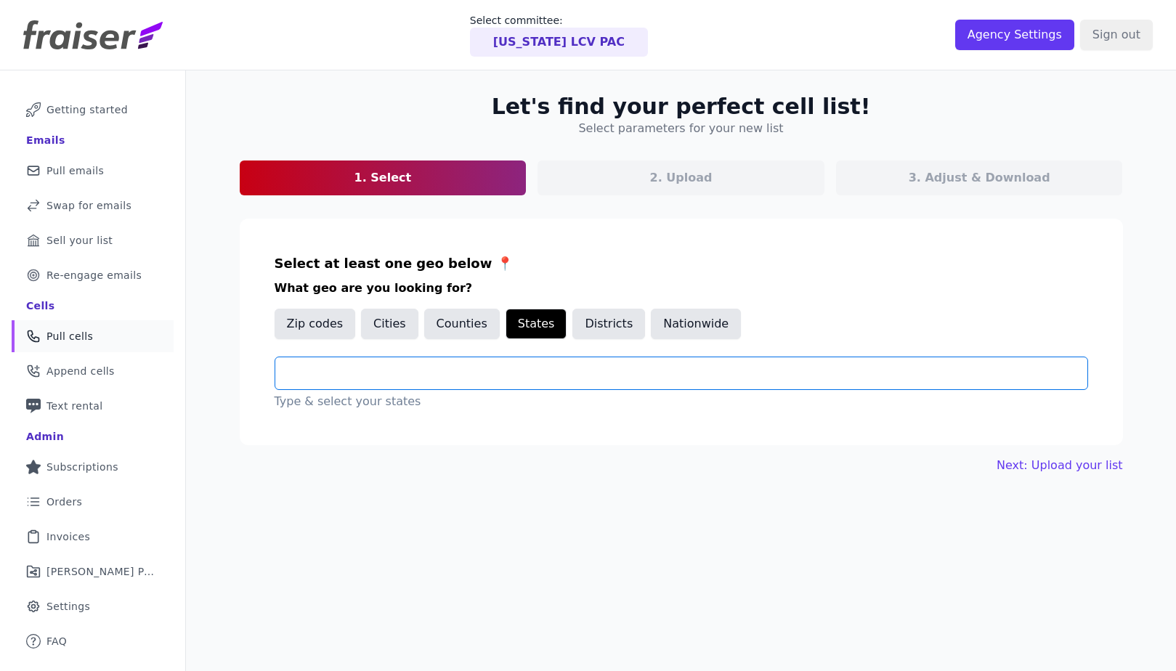
click at [443, 370] on input "text" at bounding box center [687, 373] width 800 height 17
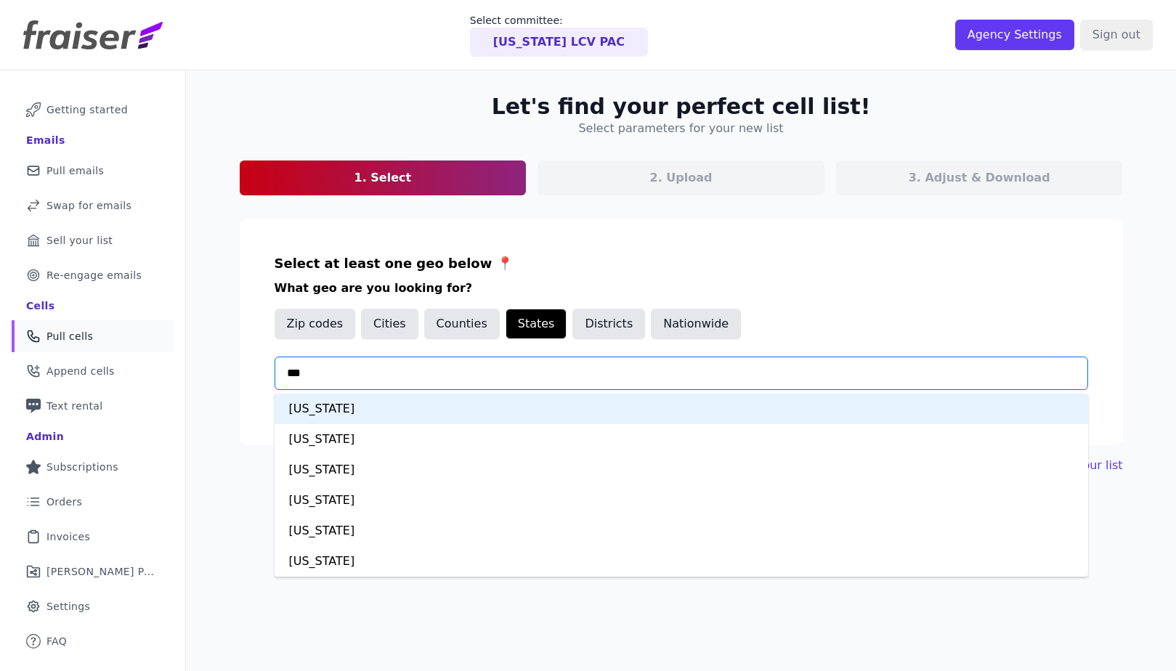
type input "***"
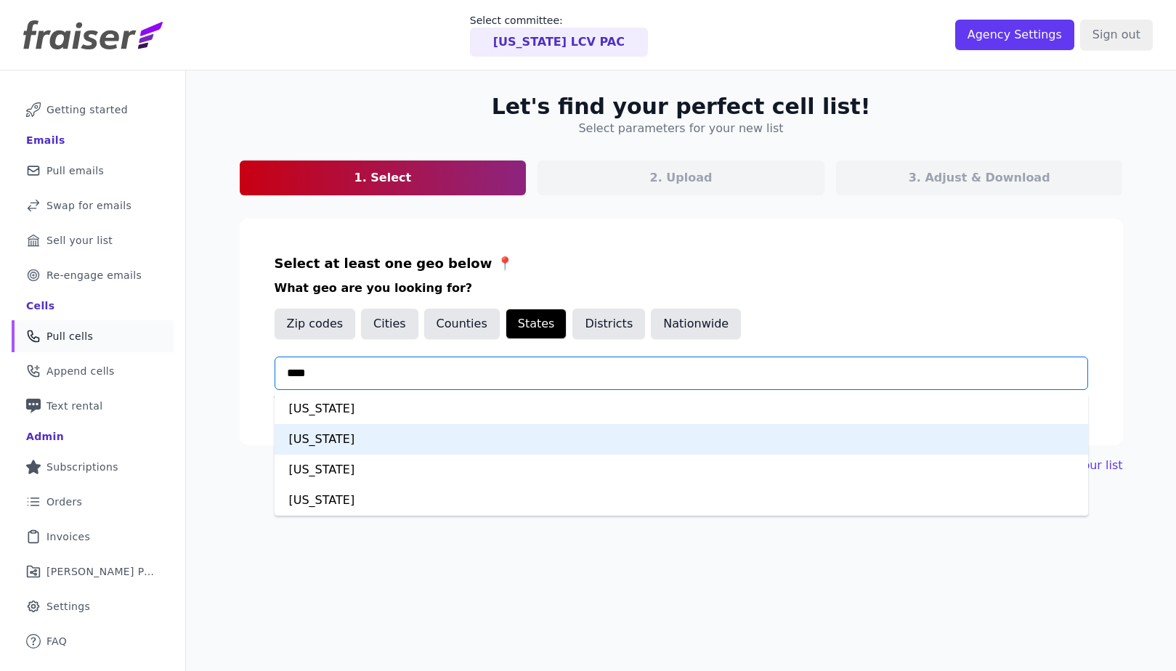
click at [388, 444] on div "New Jersey" at bounding box center [681, 439] width 813 height 31
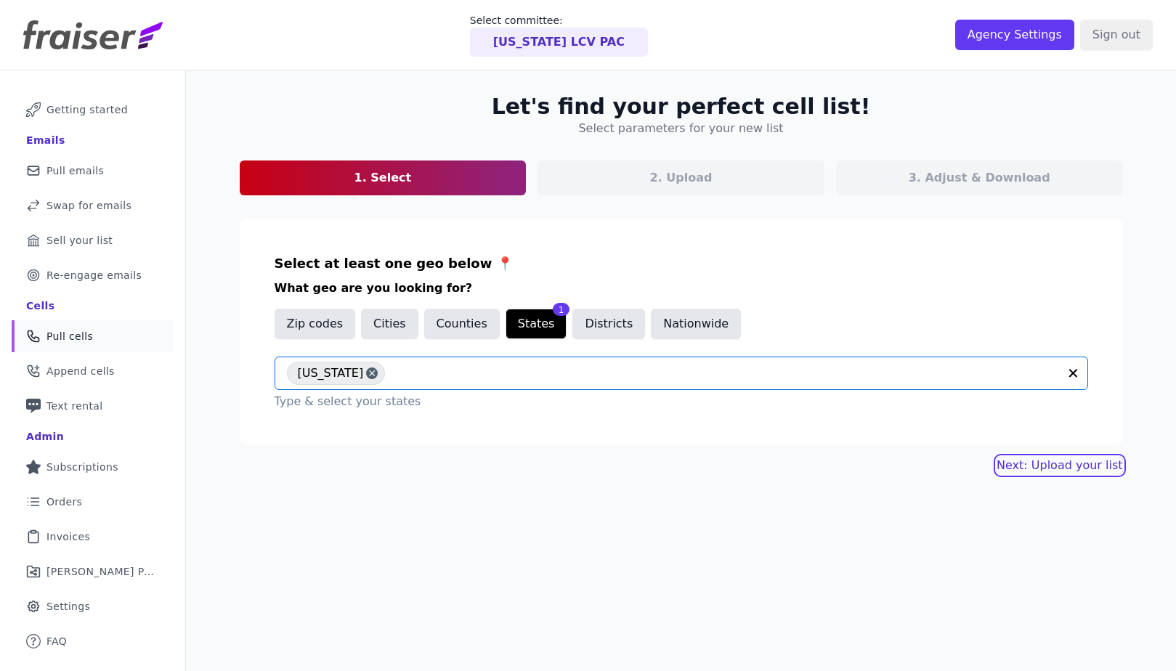
click at [1060, 460] on link "Next: Upload your list" at bounding box center [1059, 465] width 126 height 17
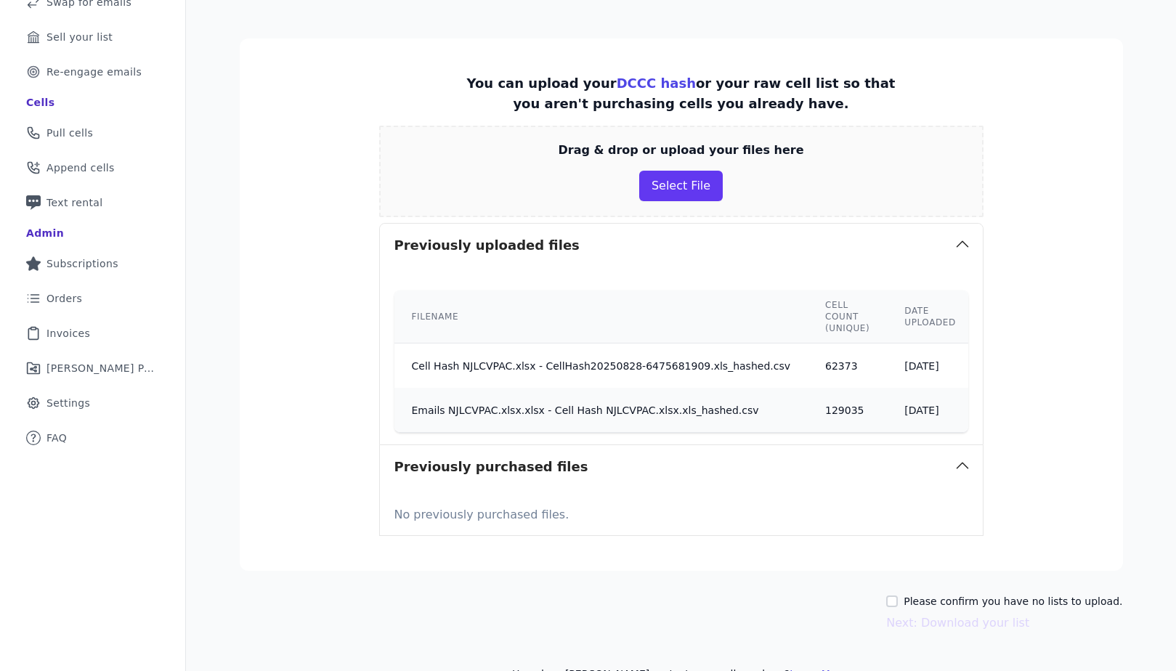
scroll to position [248, 0]
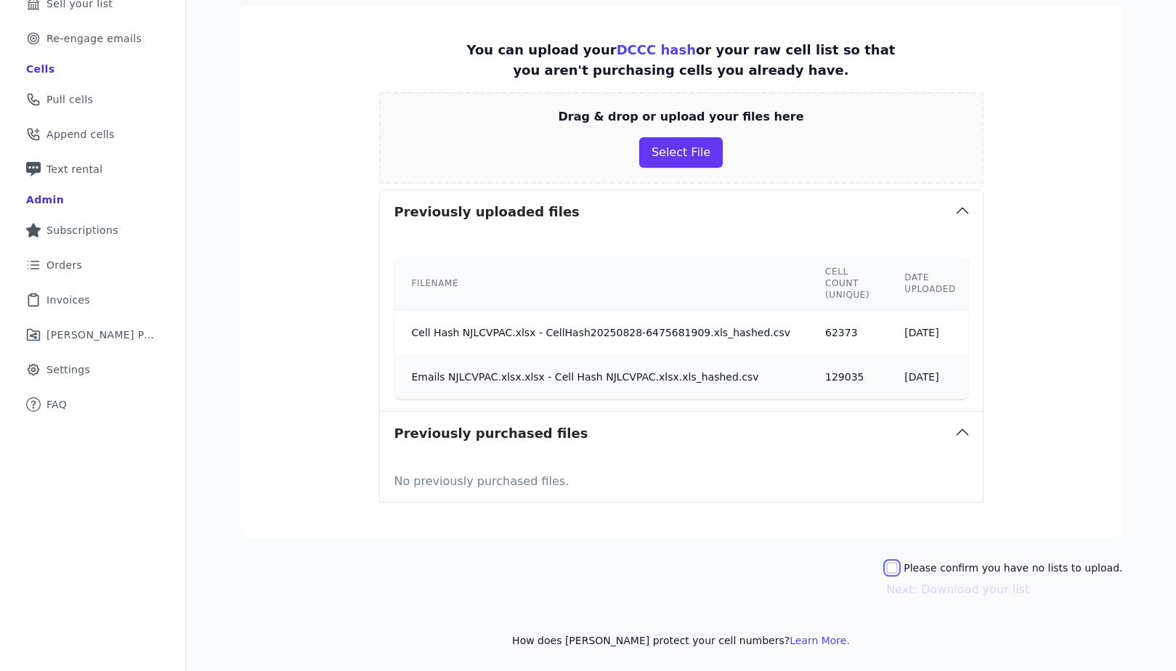
click at [898, 565] on input "Please confirm you have no lists to upload." at bounding box center [892, 568] width 12 height 12
checkbox input "true"
click at [990, 588] on button "Next: Download your list" at bounding box center [957, 589] width 143 height 17
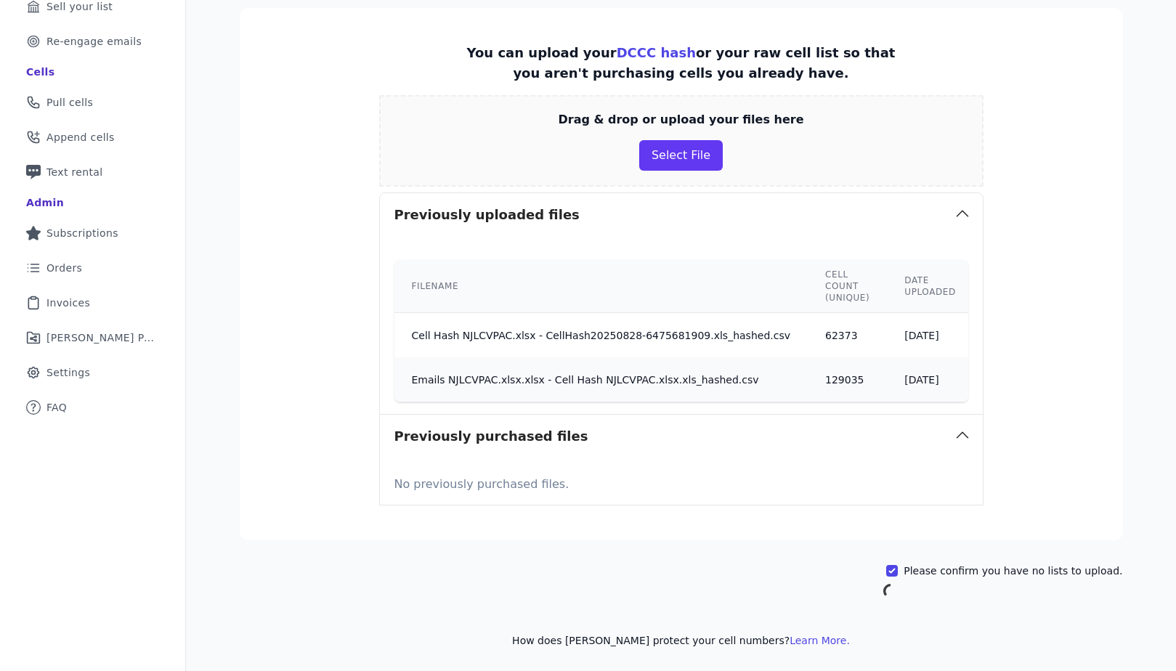
scroll to position [245, 0]
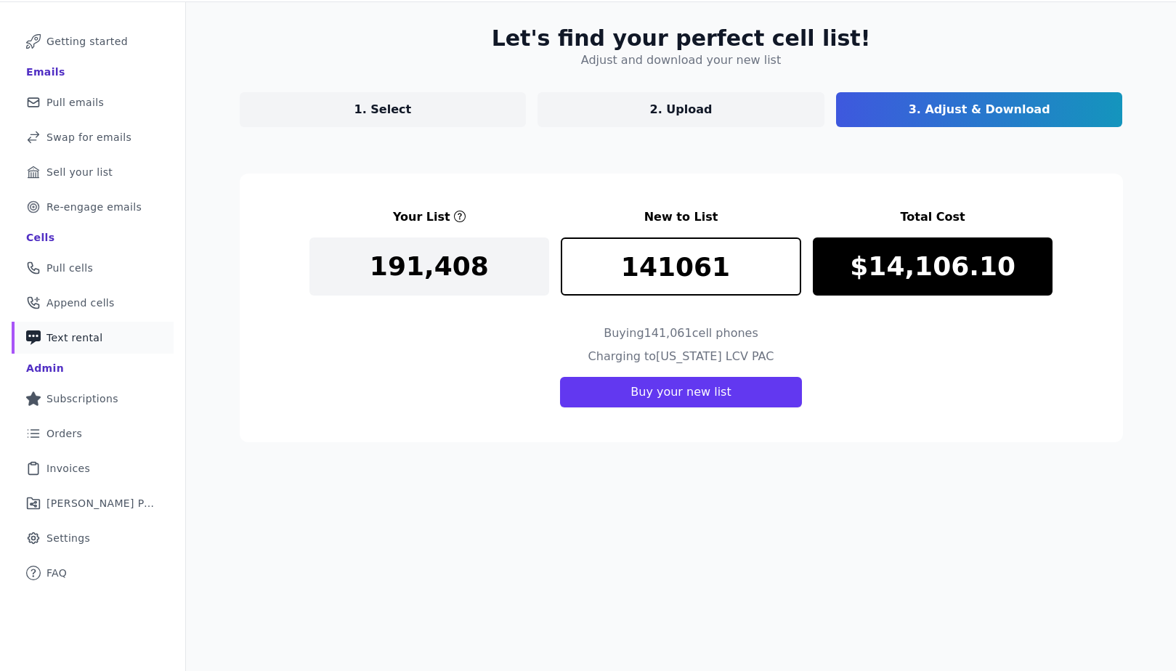
scroll to position [70, 0]
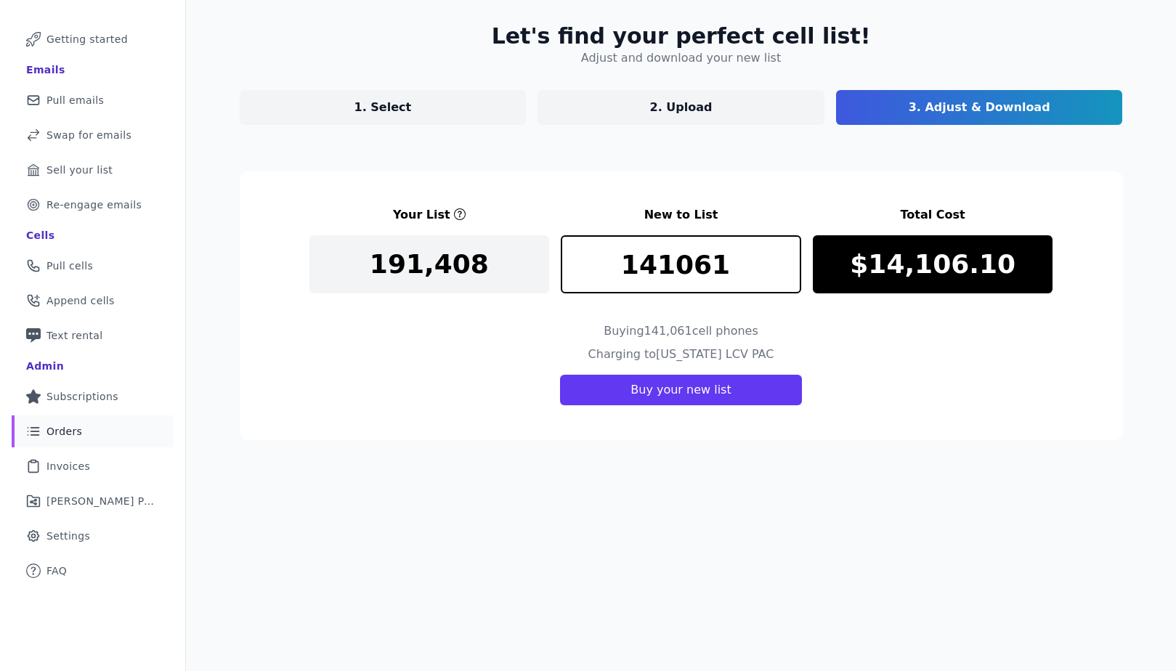
click at [85, 436] on link "List Icon Outline of bulleted list Orders" at bounding box center [93, 431] width 162 height 32
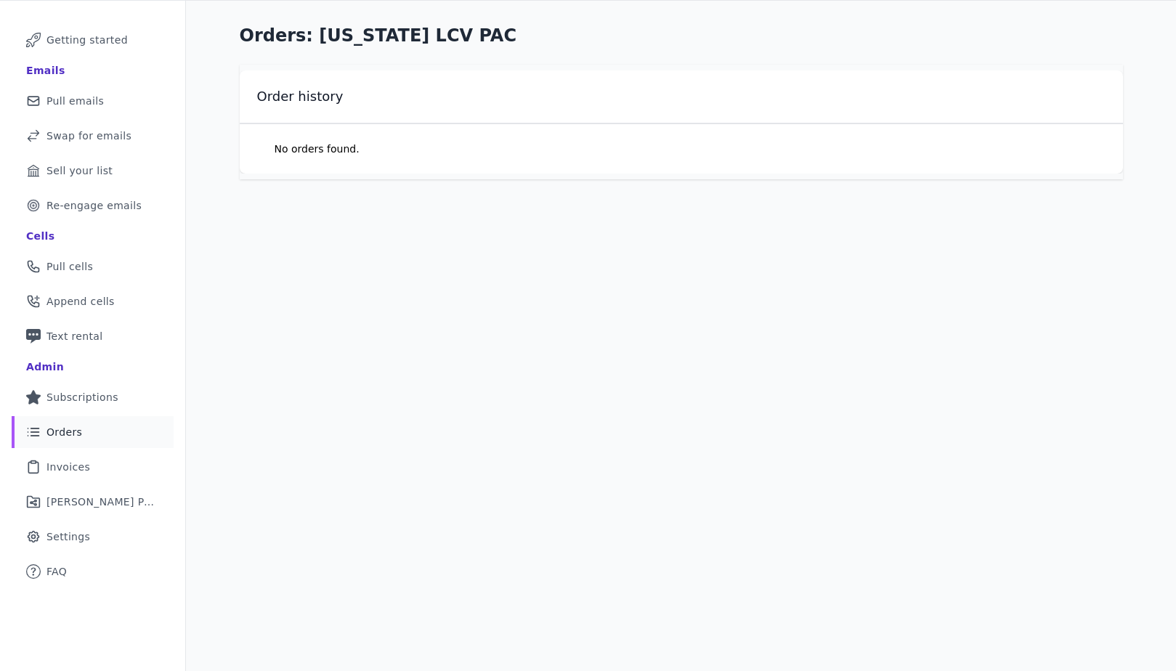
scroll to position [70, 0]
click at [85, 401] on span "Subscriptions" at bounding box center [82, 396] width 72 height 15
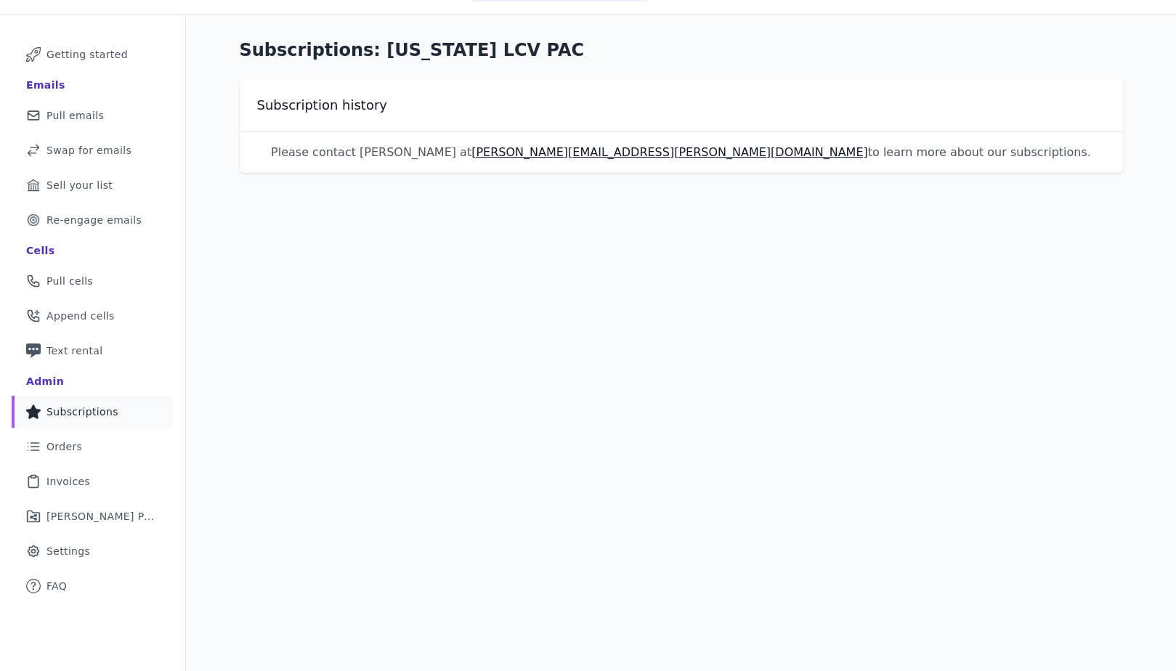
scroll to position [70, 0]
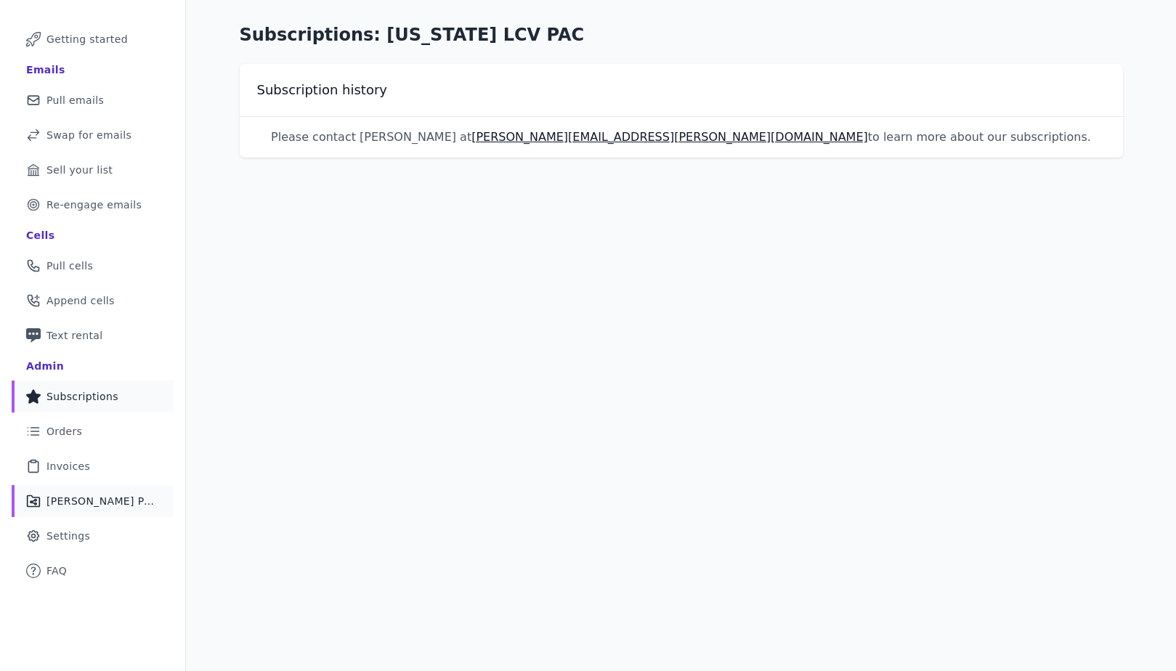
click at [111, 504] on span "[PERSON_NAME] Performance" at bounding box center [101, 501] width 110 height 15
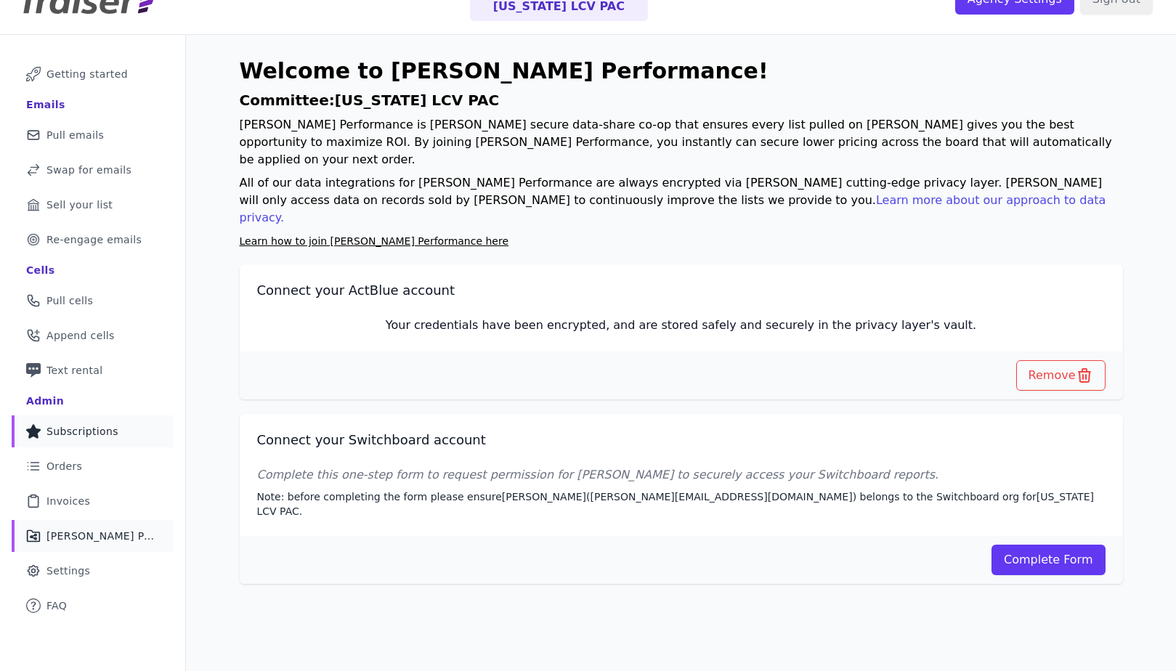
scroll to position [70, 0]
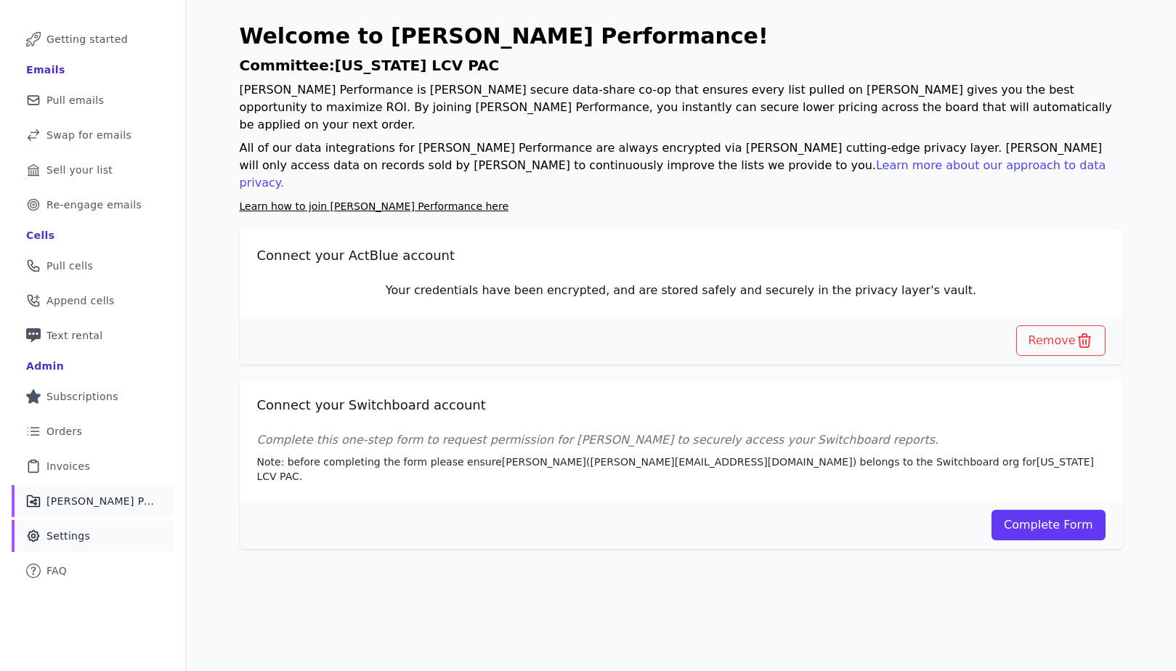
click at [102, 540] on link "Gear Icon Outline of a gear Settings" at bounding box center [93, 536] width 162 height 32
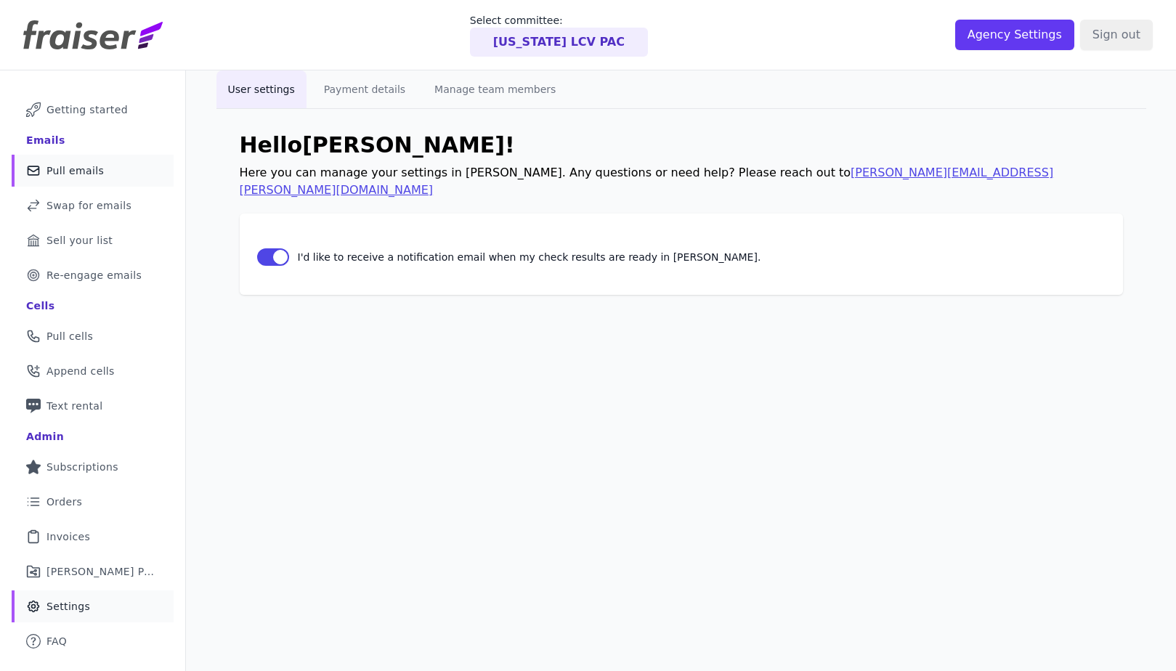
click at [93, 176] on span "Pull emails" at bounding box center [74, 170] width 57 height 15
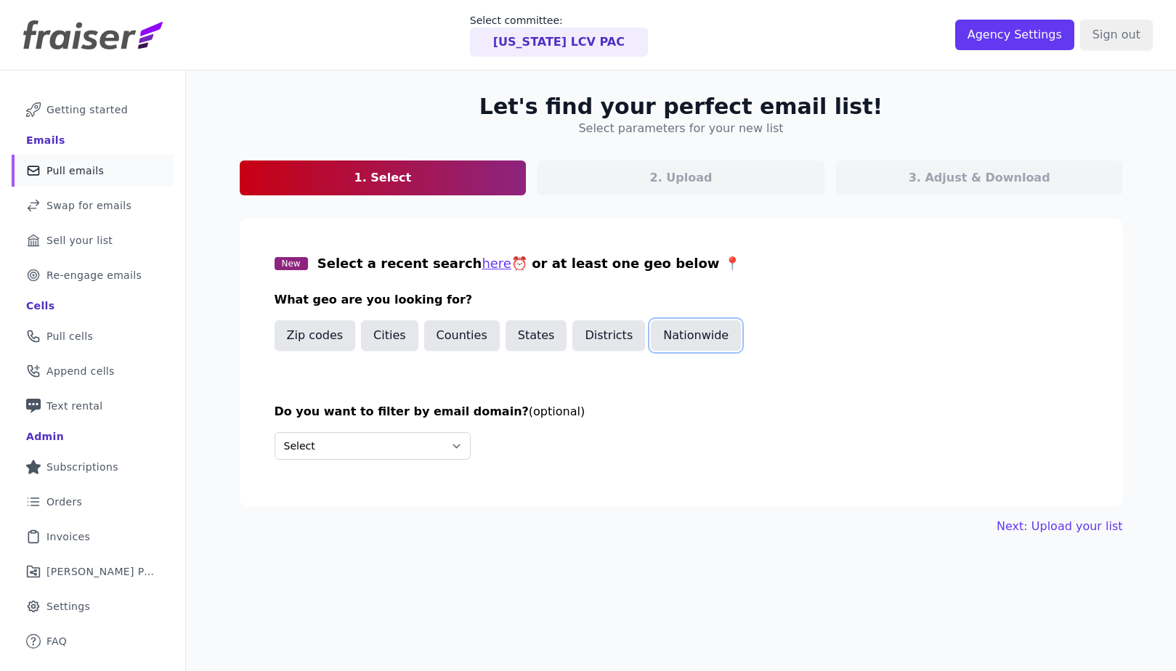
click at [704, 336] on button "Nationwide" at bounding box center [696, 335] width 90 height 31
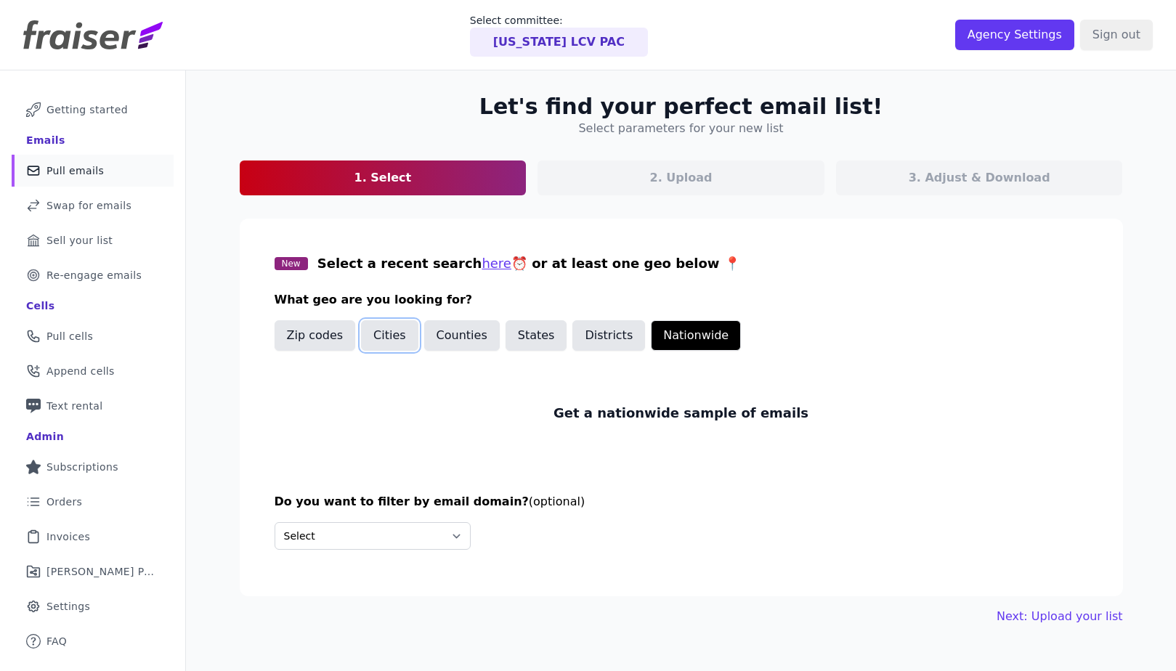
click at [386, 325] on button "Cities" at bounding box center [389, 335] width 57 height 31
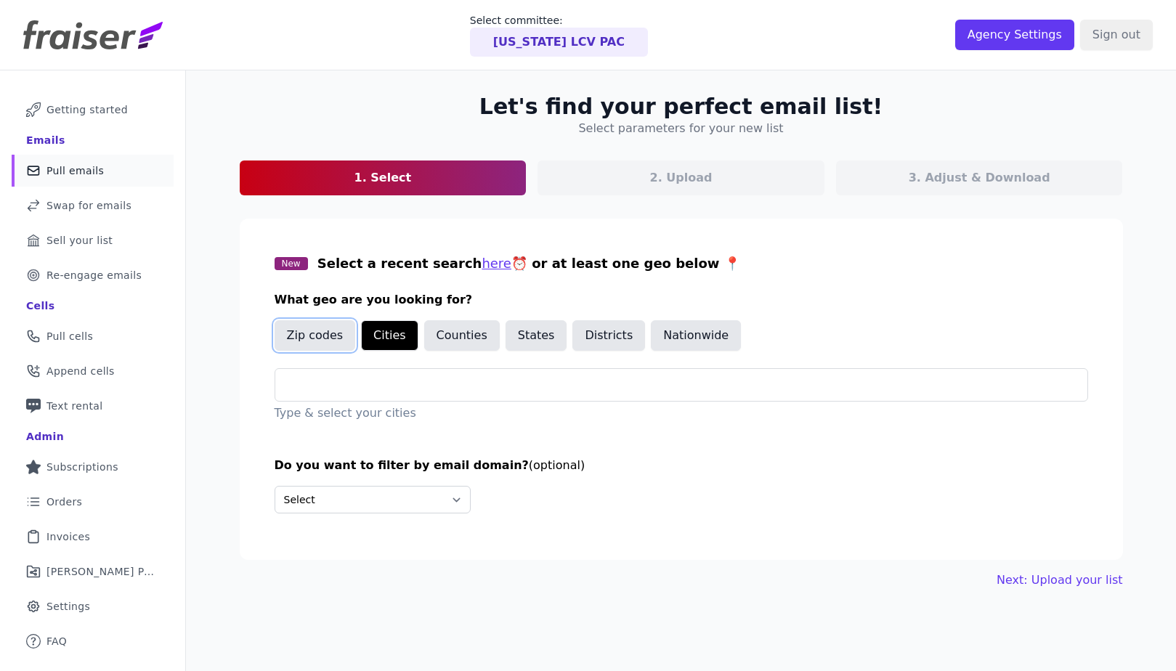
click at [319, 337] on button "Zip codes" at bounding box center [315, 335] width 81 height 31
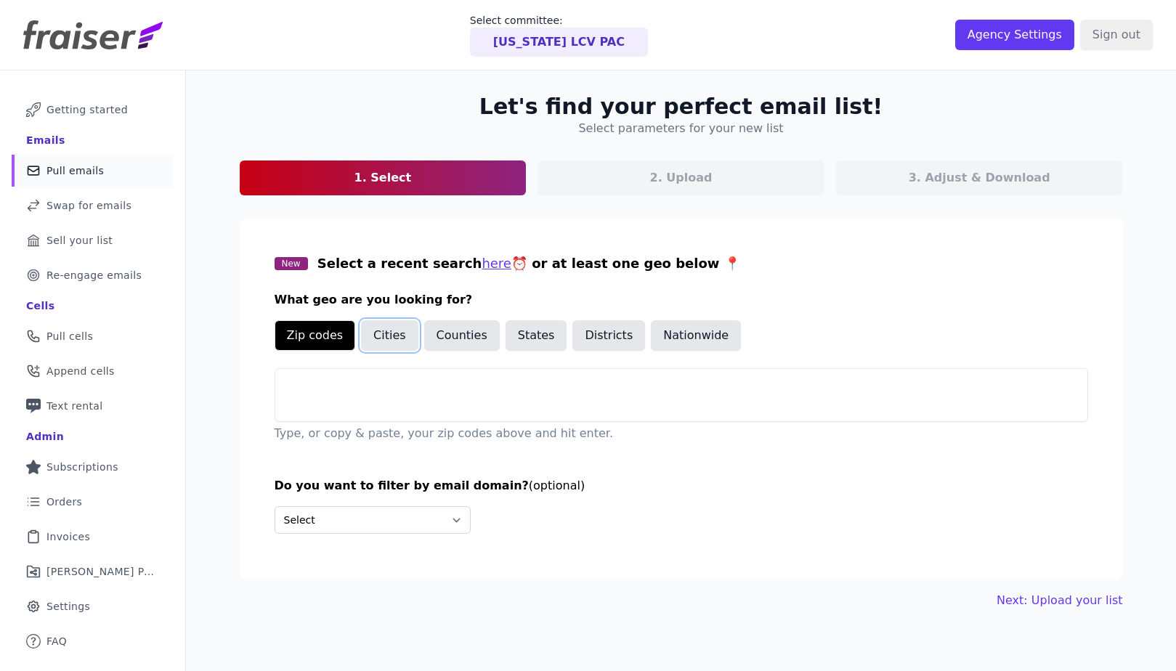
click at [378, 335] on button "Cities" at bounding box center [389, 335] width 57 height 31
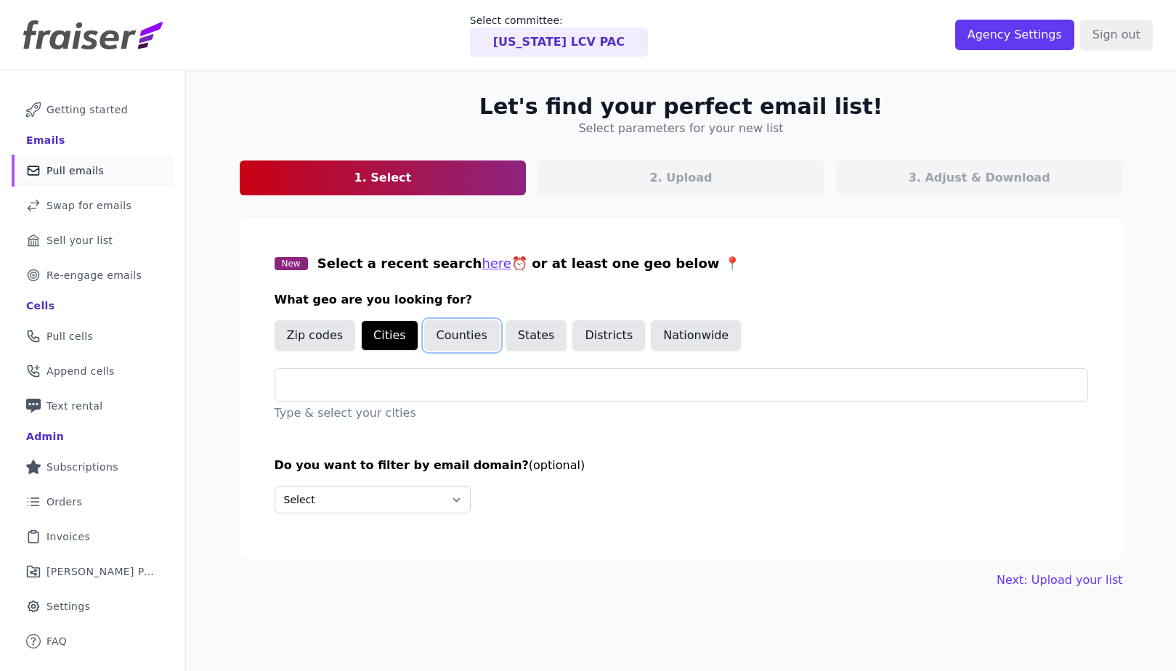
click at [490, 333] on button "Counties" at bounding box center [462, 335] width 76 height 31
click at [537, 334] on button "States" at bounding box center [537, 335] width 62 height 31
click at [575, 336] on button "Districts" at bounding box center [608, 335] width 73 height 31
click at [685, 333] on button "Nationwide" at bounding box center [696, 335] width 90 height 31
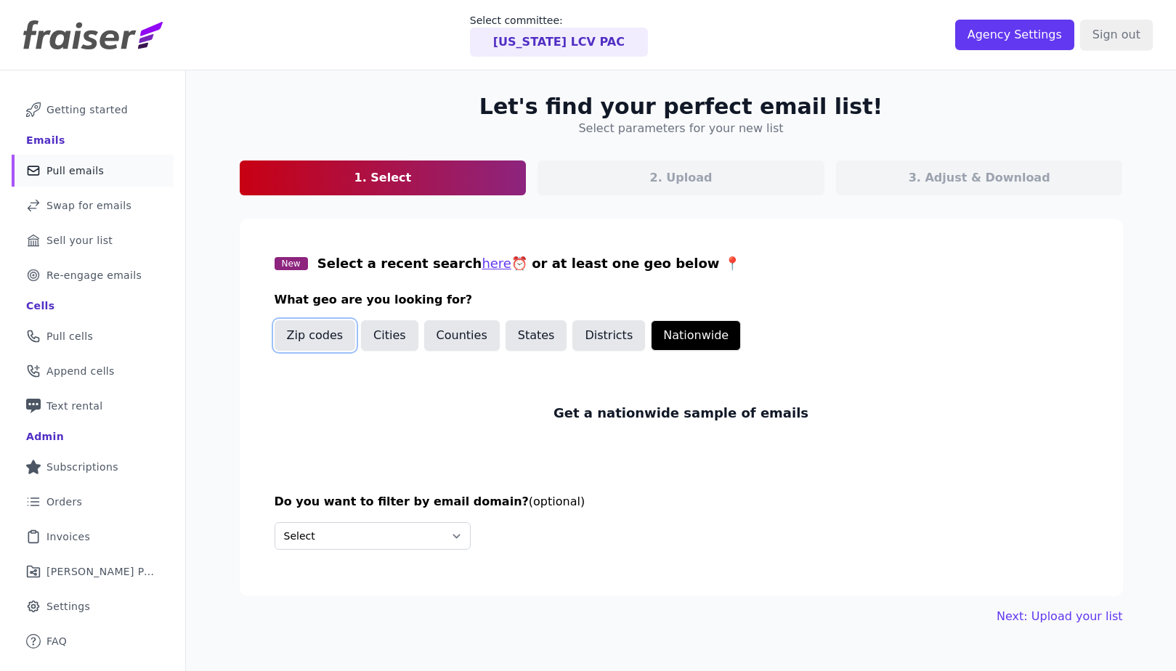
click at [314, 336] on button "Zip codes" at bounding box center [315, 335] width 81 height 31
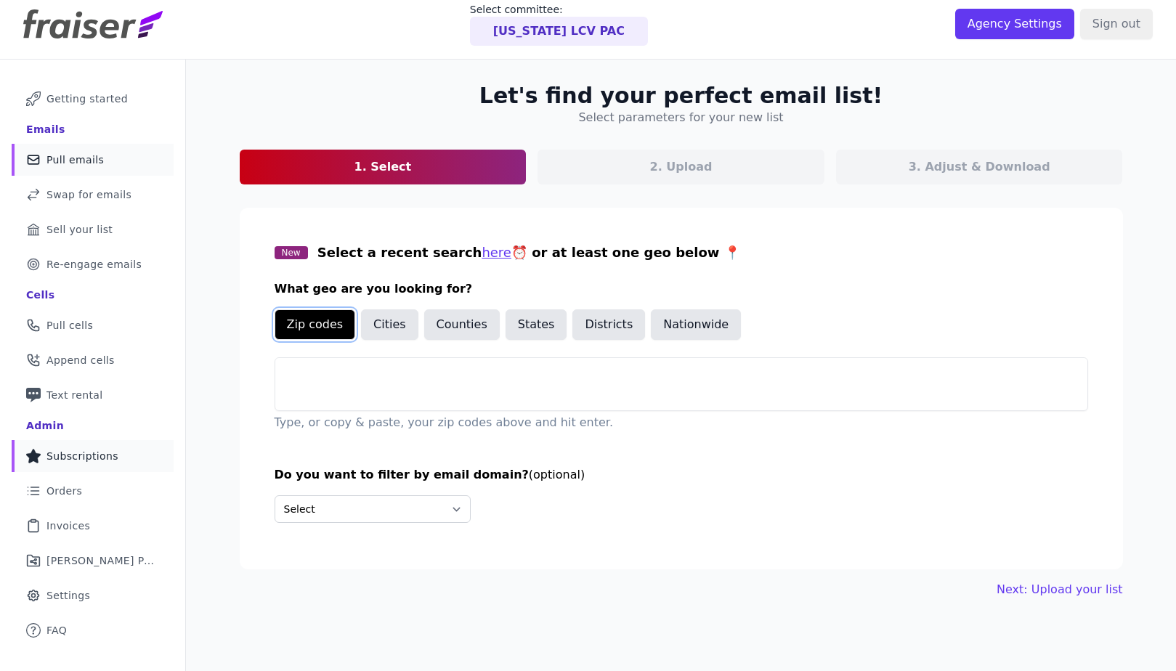
scroll to position [26, 0]
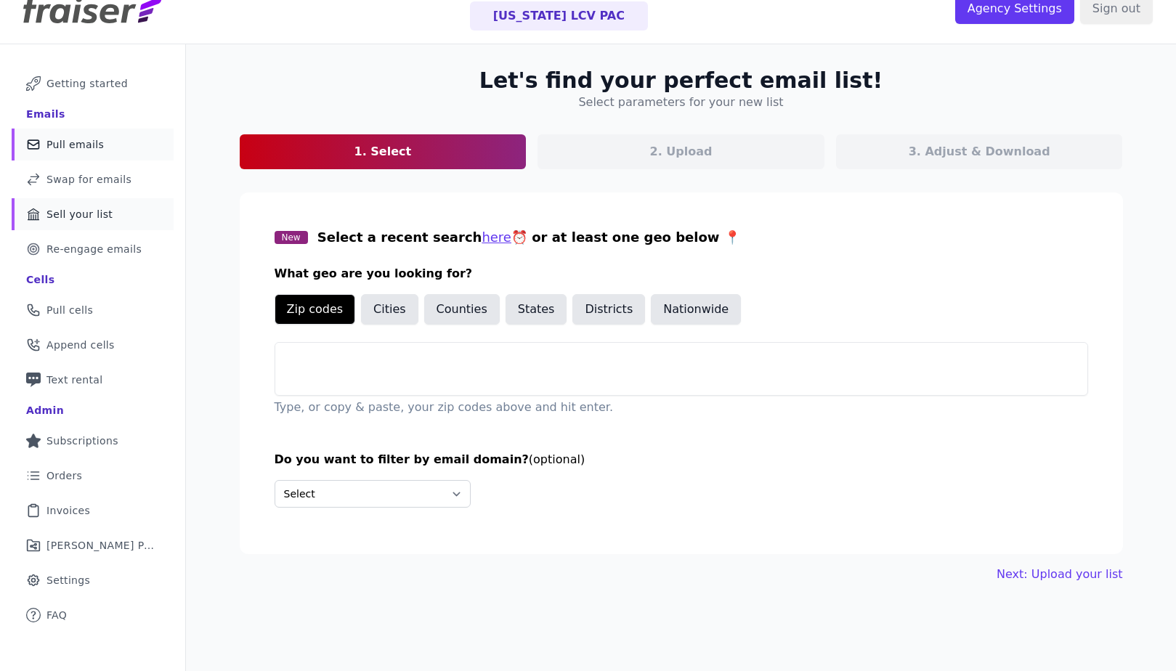
click at [84, 218] on span "Sell your list" at bounding box center [79, 214] width 66 height 15
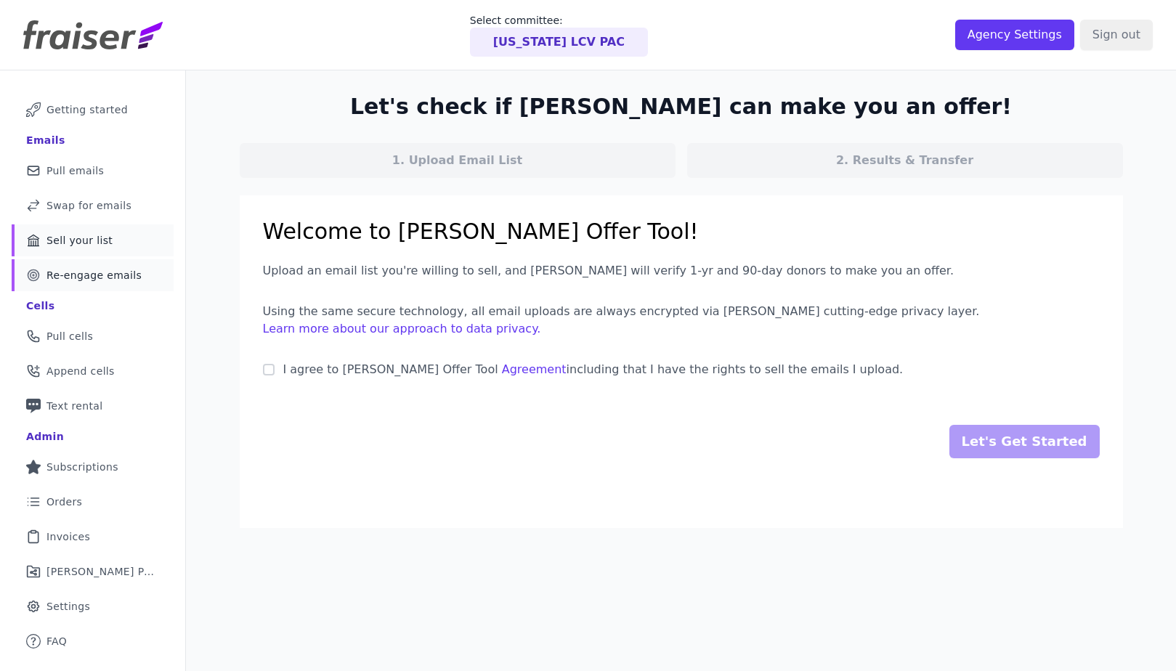
click at [90, 279] on span "Re-engage emails" at bounding box center [93, 275] width 95 height 15
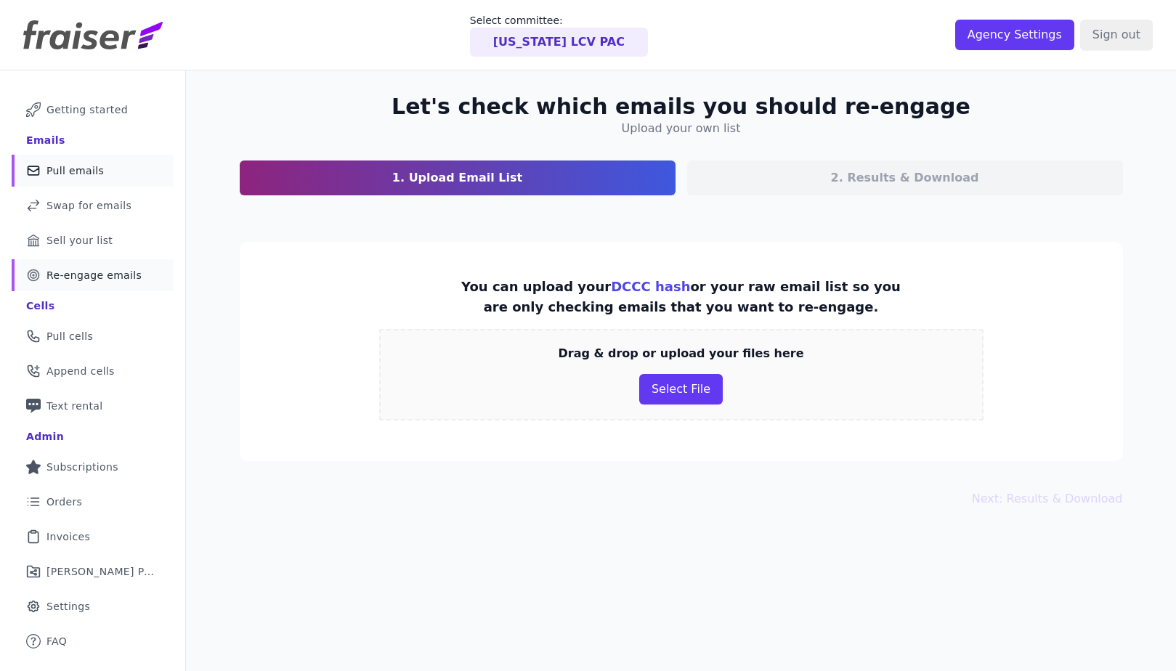
click at [86, 173] on span "Pull emails" at bounding box center [74, 170] width 57 height 15
